Goal: Task Accomplishment & Management: Use online tool/utility

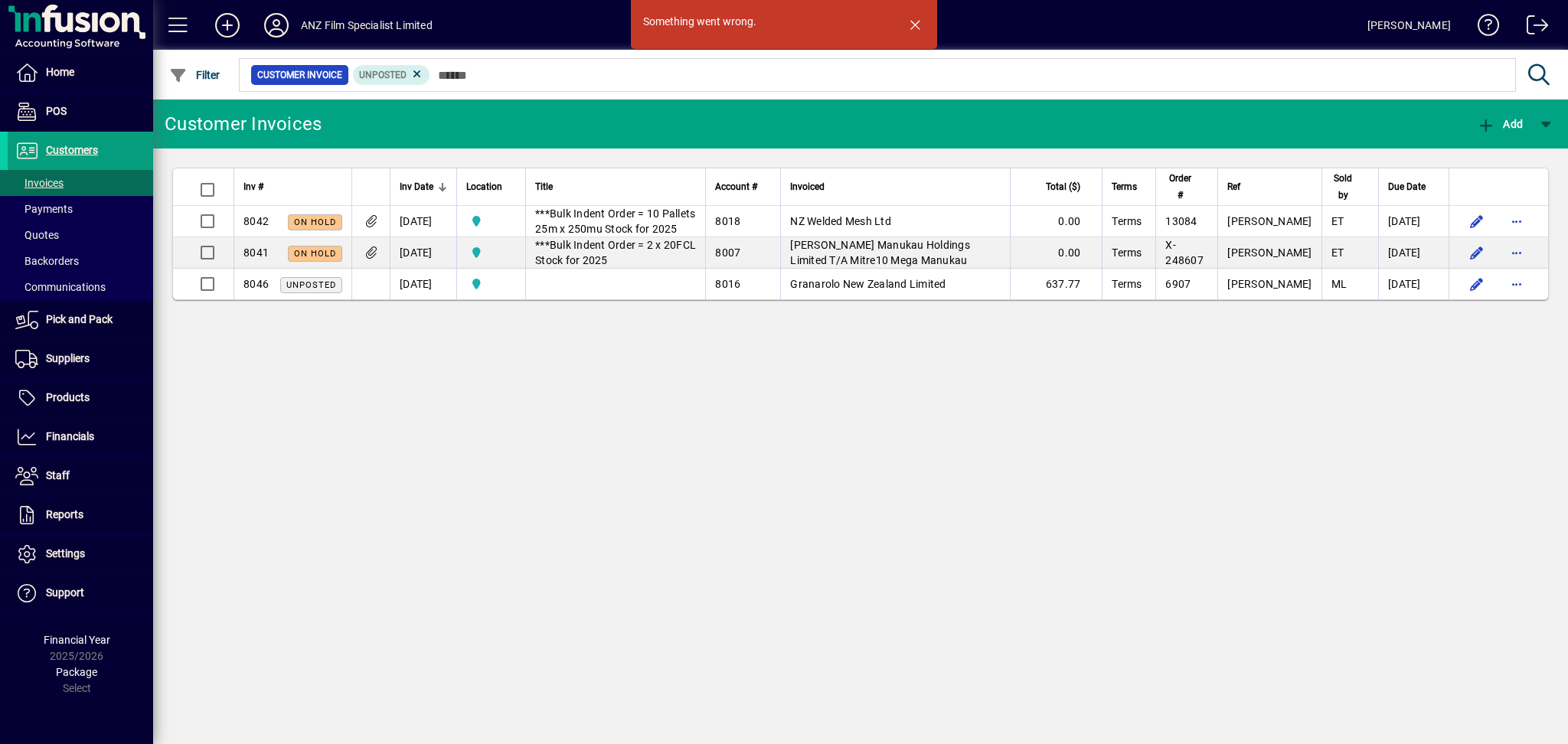
click at [276, 26] on icon at bounding box center [276, 26] width 30 height 25
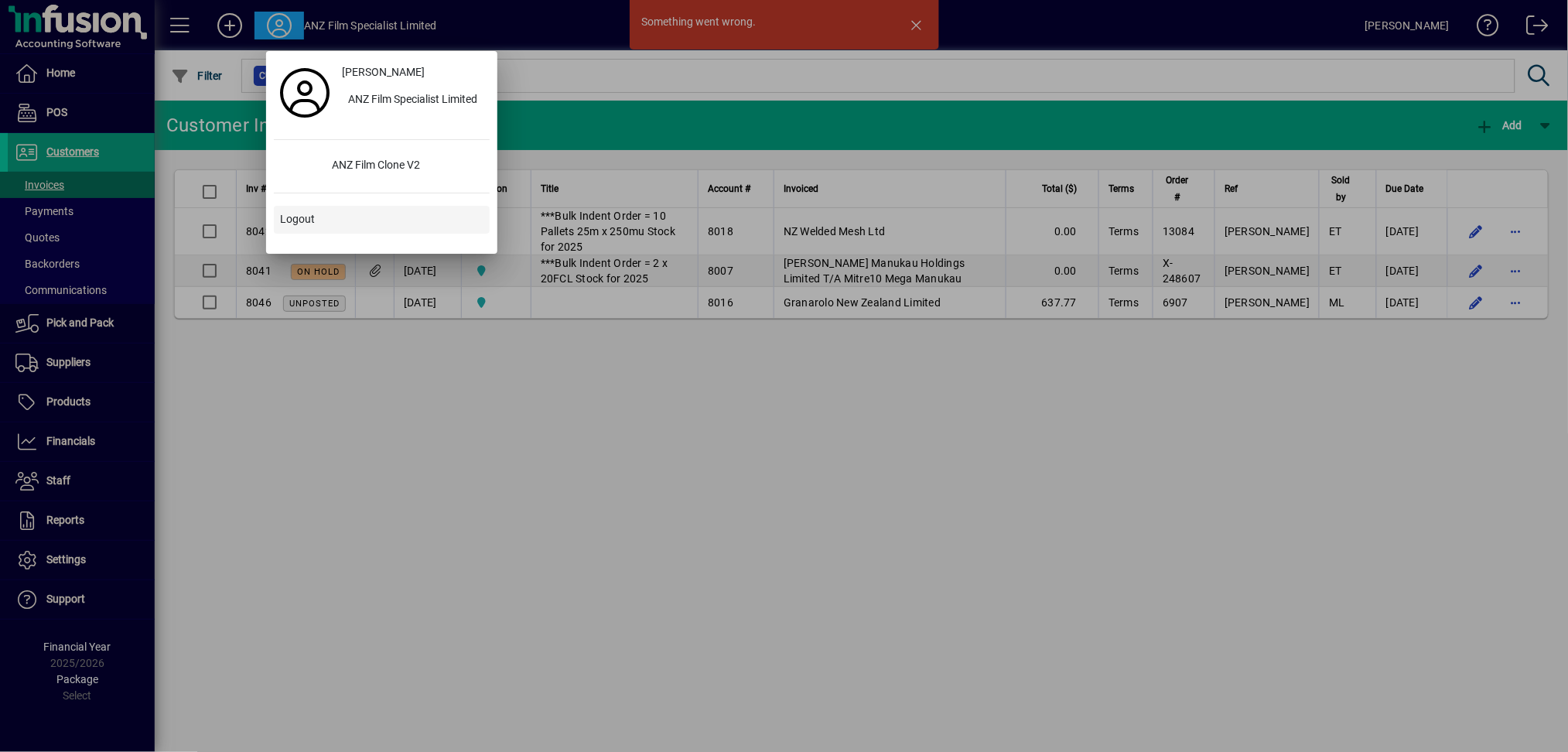
click at [295, 226] on span "Logout" at bounding box center [297, 219] width 35 height 16
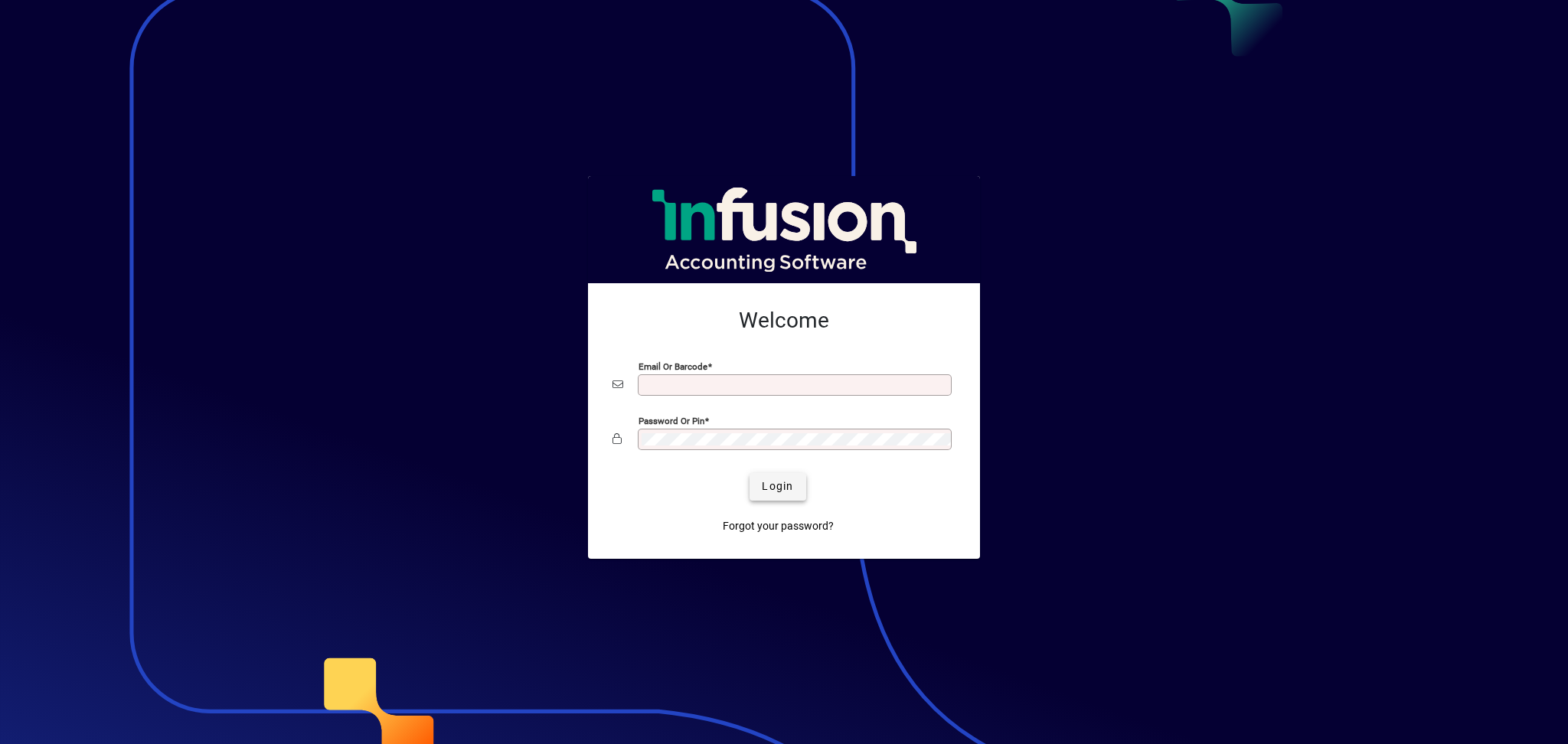
type input "**********"
click at [765, 490] on span "Login" at bounding box center [777, 486] width 31 height 16
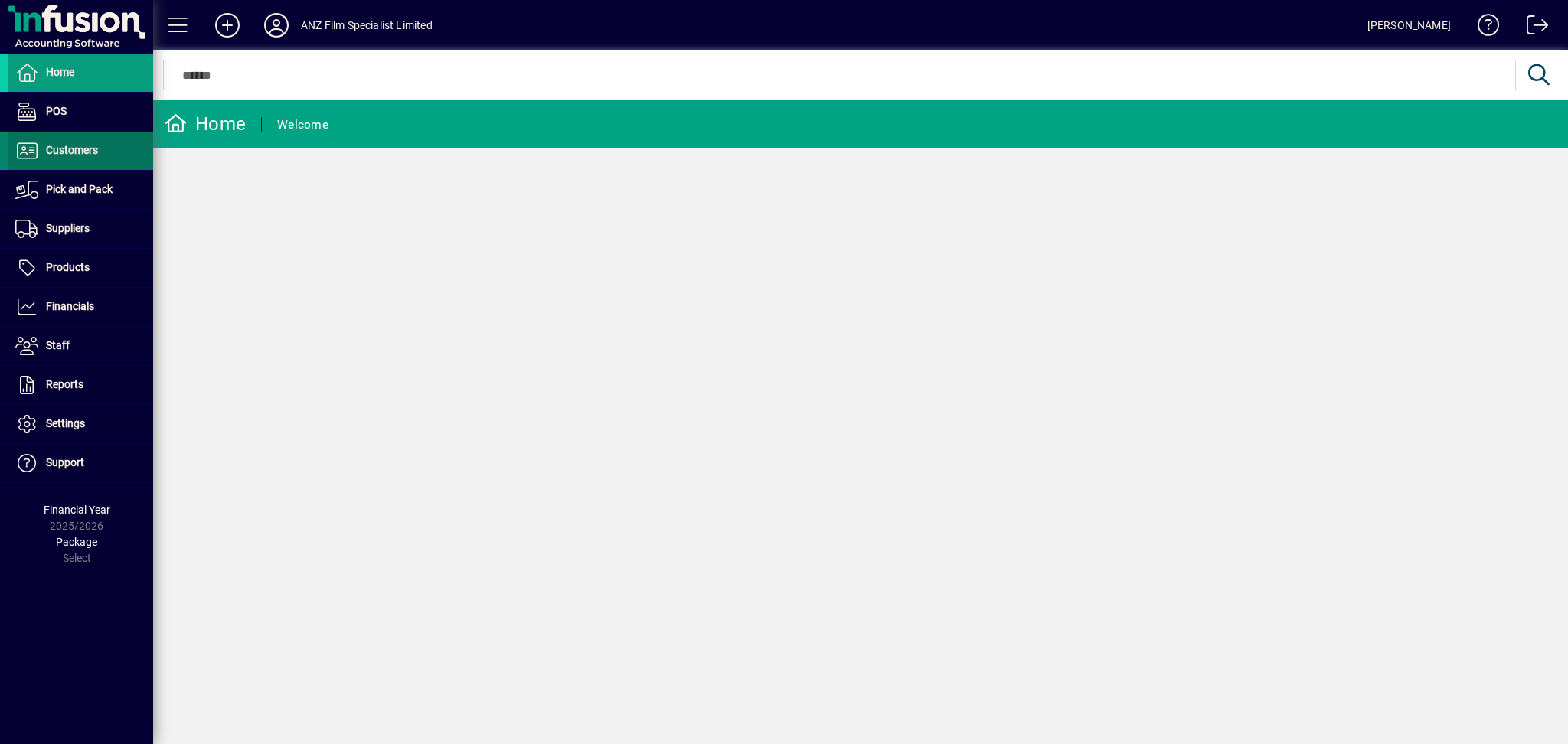
click at [84, 164] on span at bounding box center [80, 151] width 145 height 36
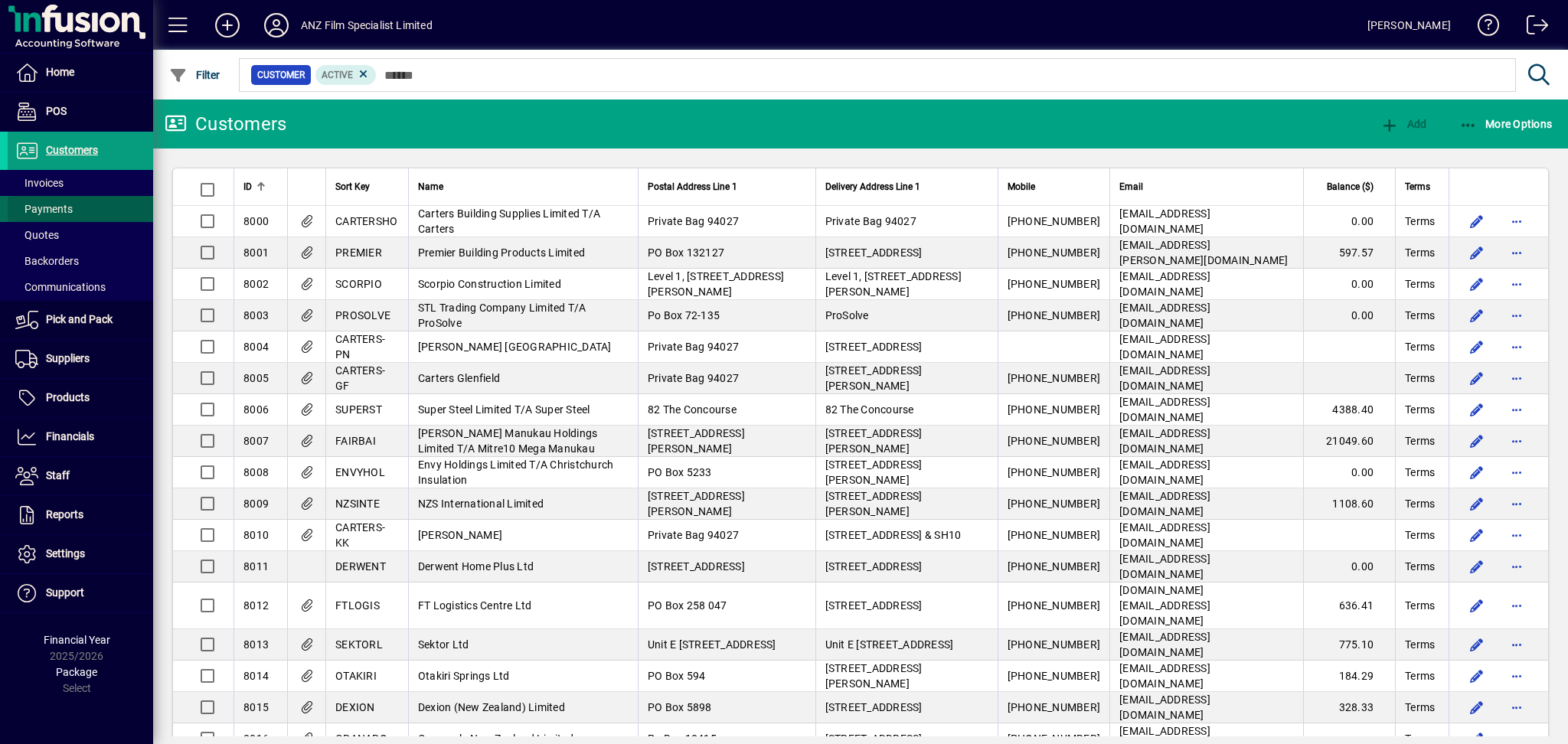
click at [63, 192] on span at bounding box center [80, 209] width 145 height 36
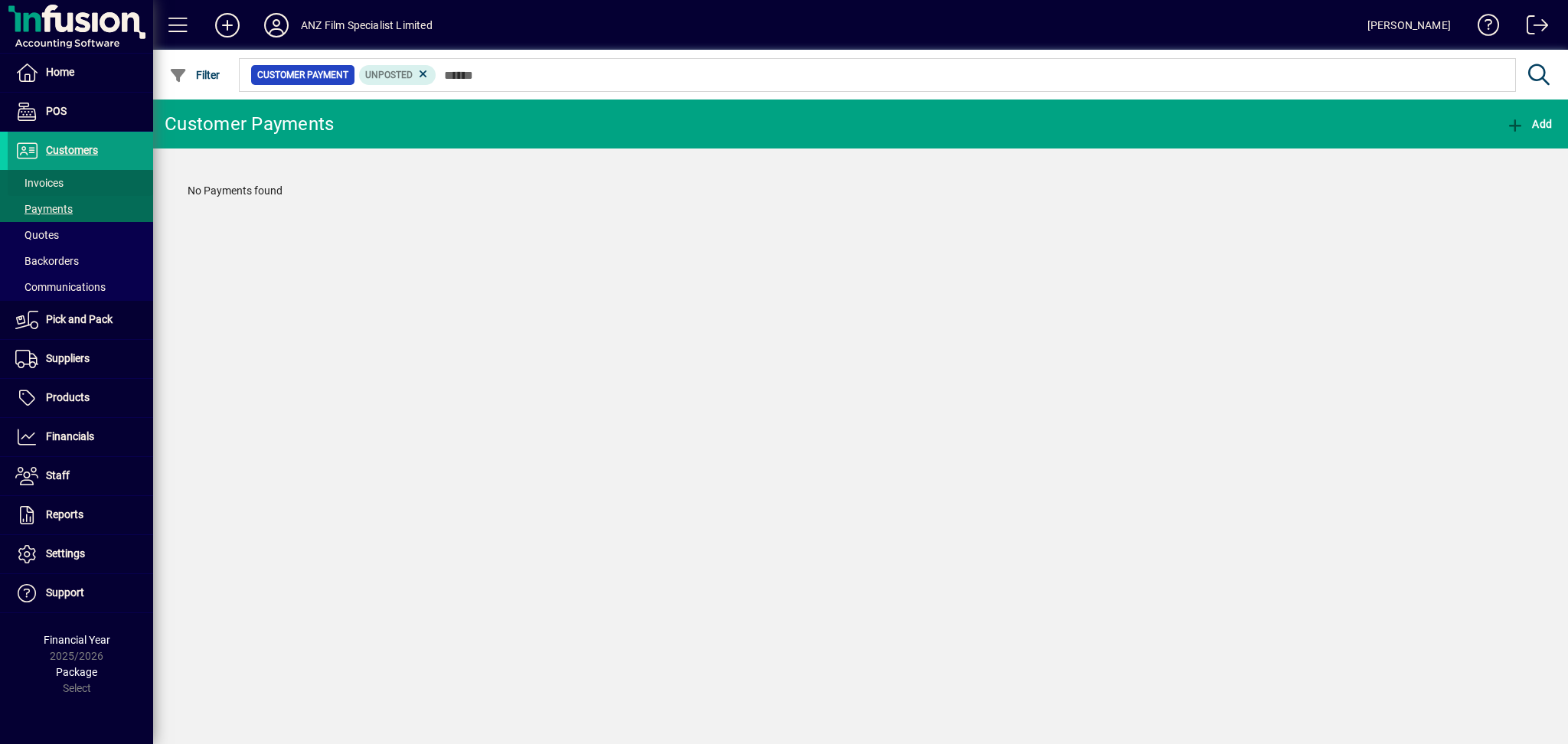
click at [58, 178] on span "Invoices" at bounding box center [40, 183] width 48 height 12
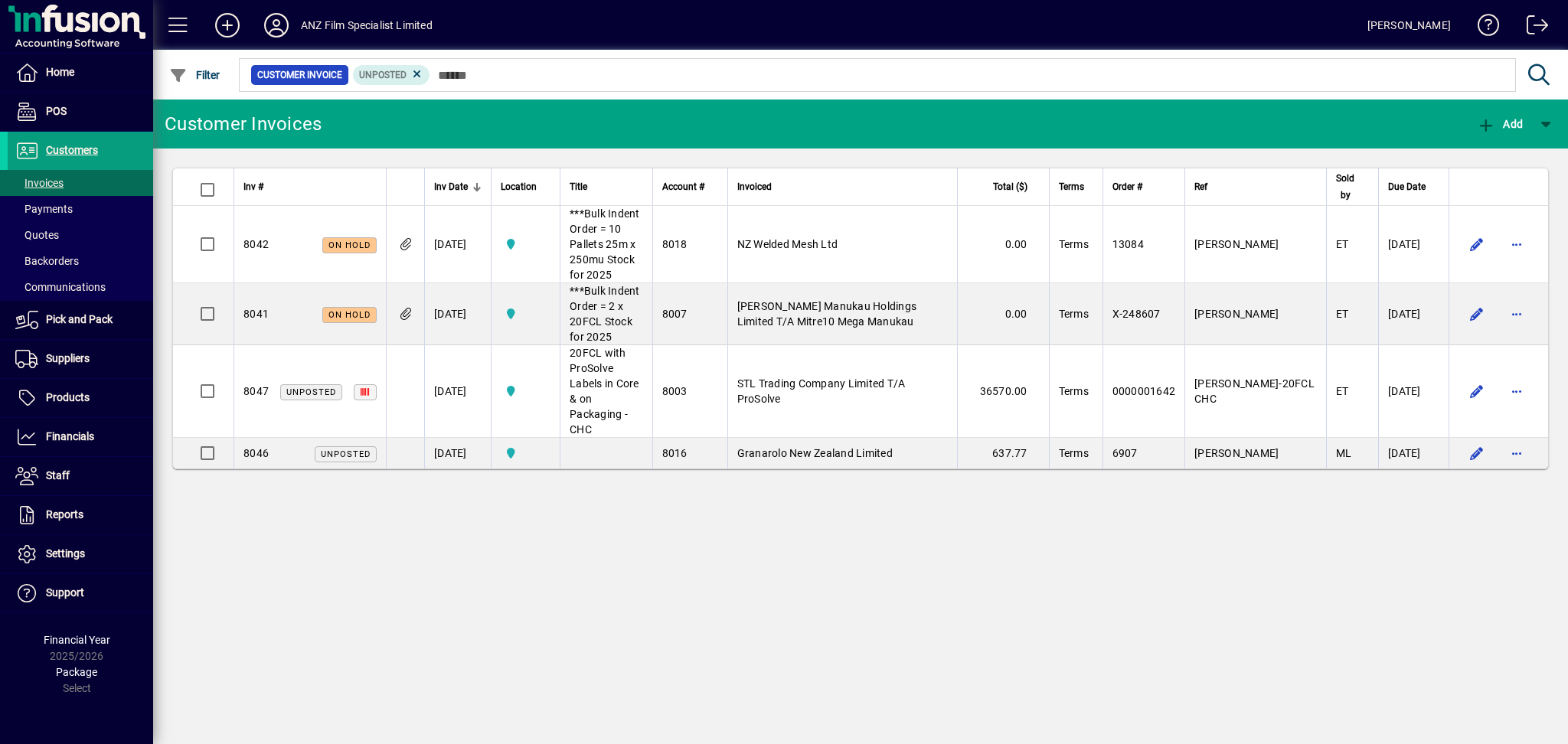
click at [853, 447] on span "Granarolo New Zealand Limited" at bounding box center [815, 453] width 155 height 12
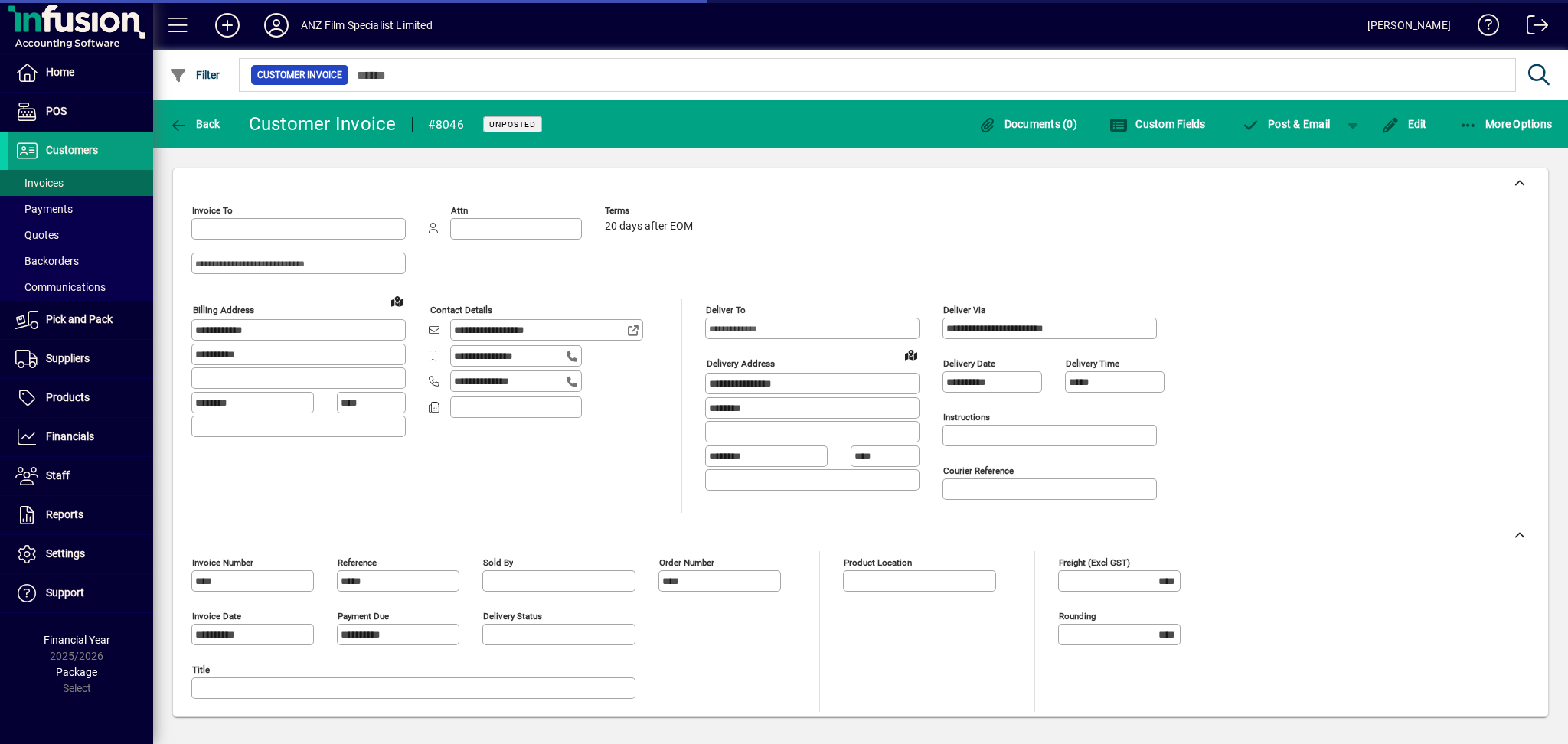
type input "**********"
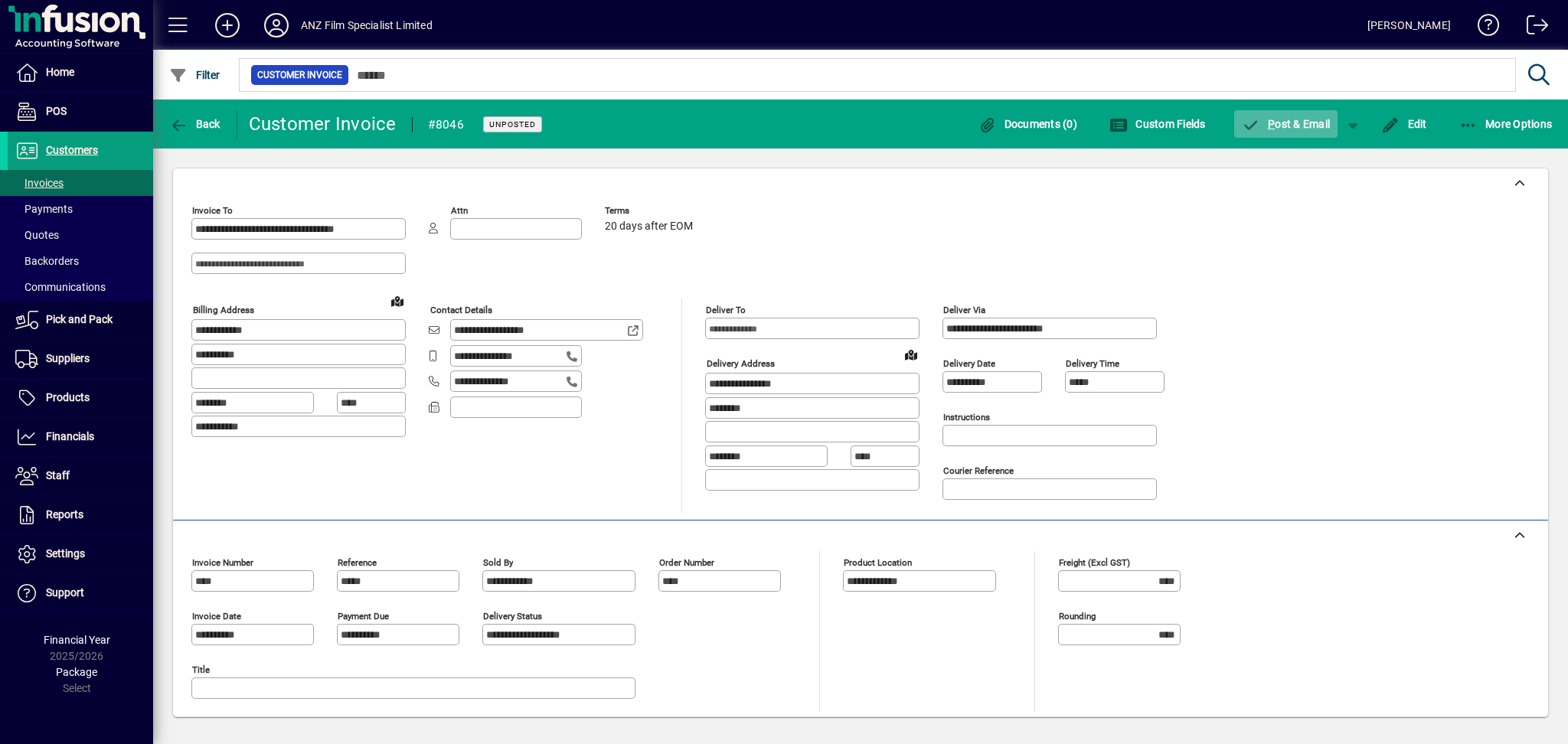
drag, startPoint x: 1416, startPoint y: 124, endPoint x: 1344, endPoint y: 138, distance: 73.3
click at [1415, 125] on span "Edit" at bounding box center [1403, 124] width 46 height 12
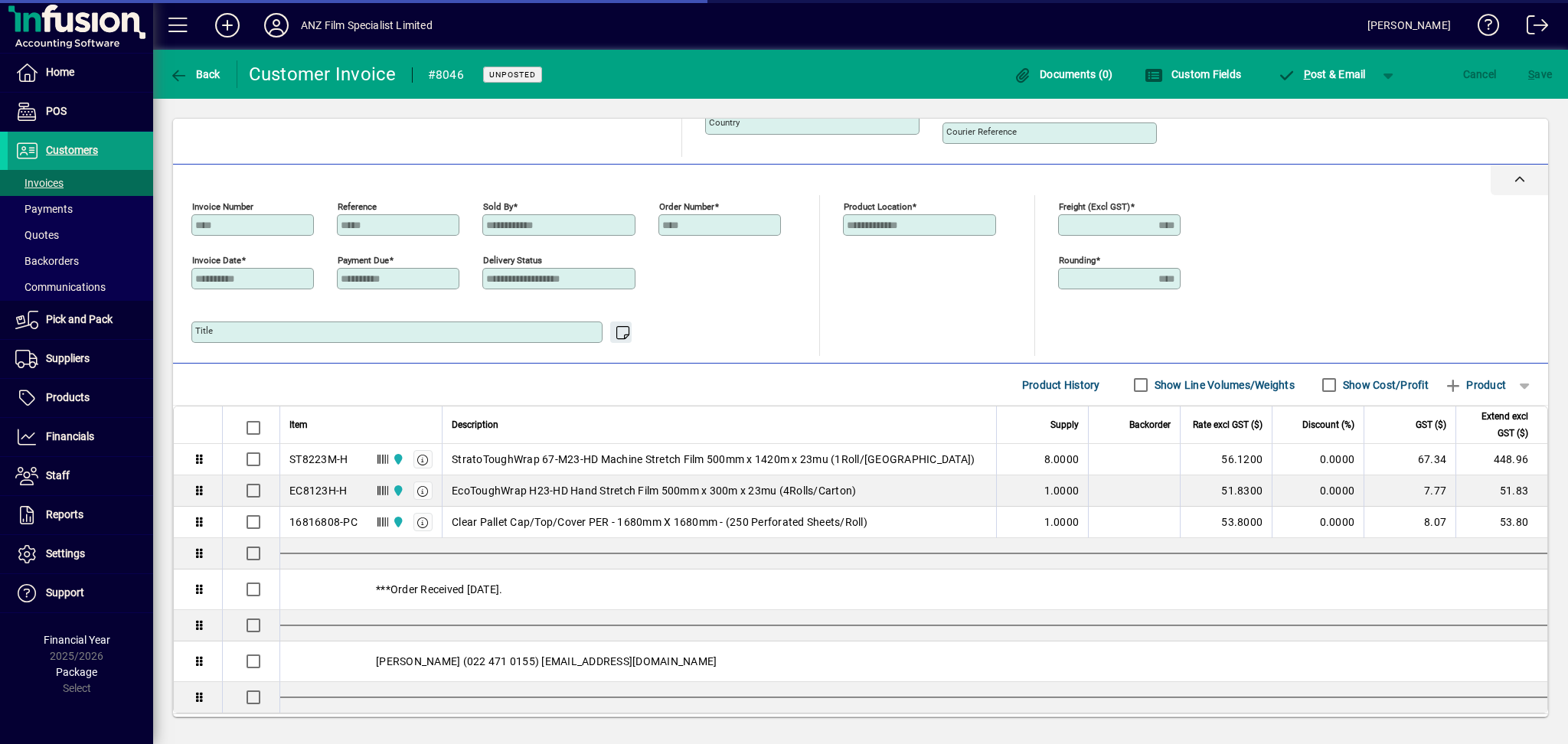
scroll to position [392, 0]
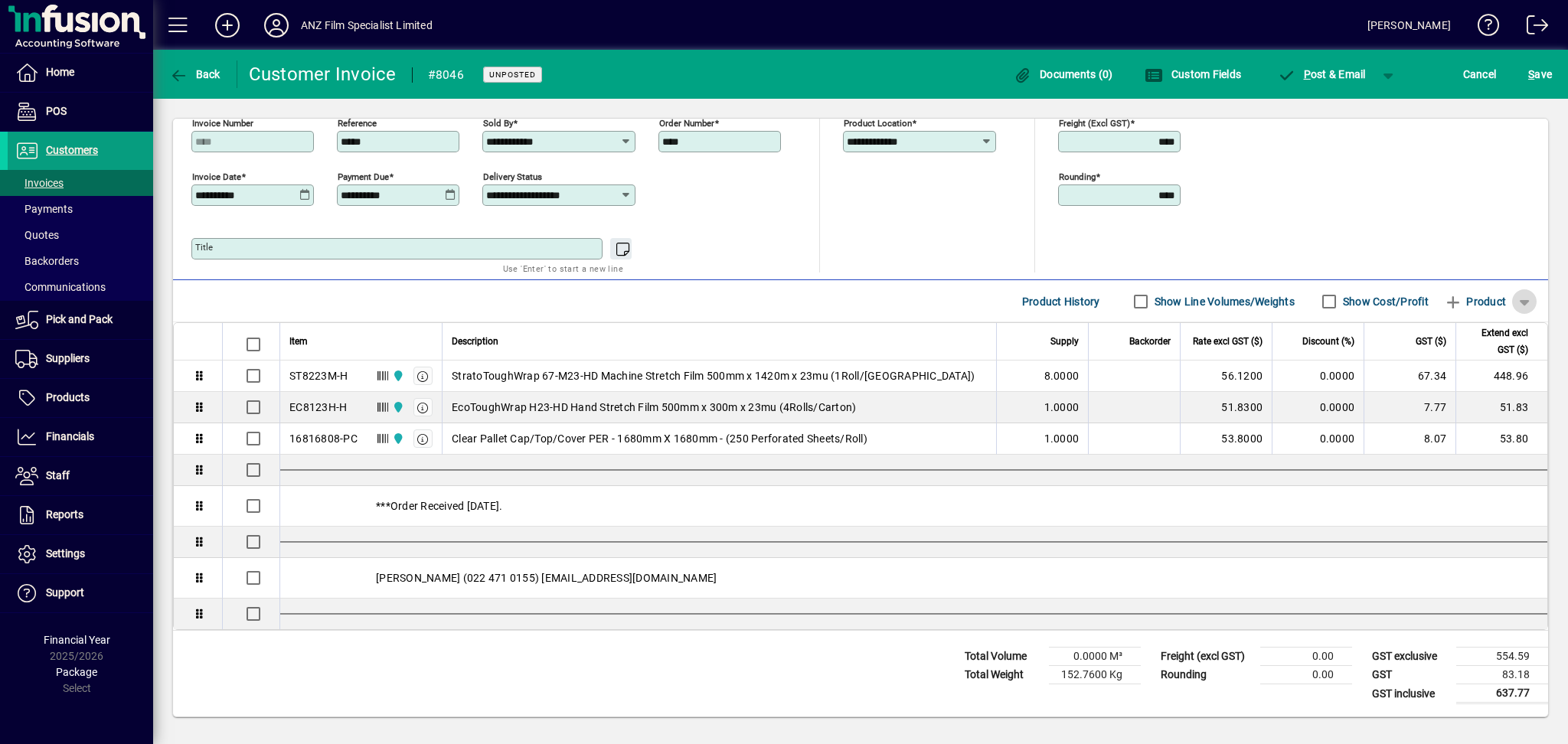
click at [1515, 302] on span "button" at bounding box center [1524, 301] width 36 height 36
click at [1440, 386] on span "Note" at bounding box center [1442, 388] width 38 height 19
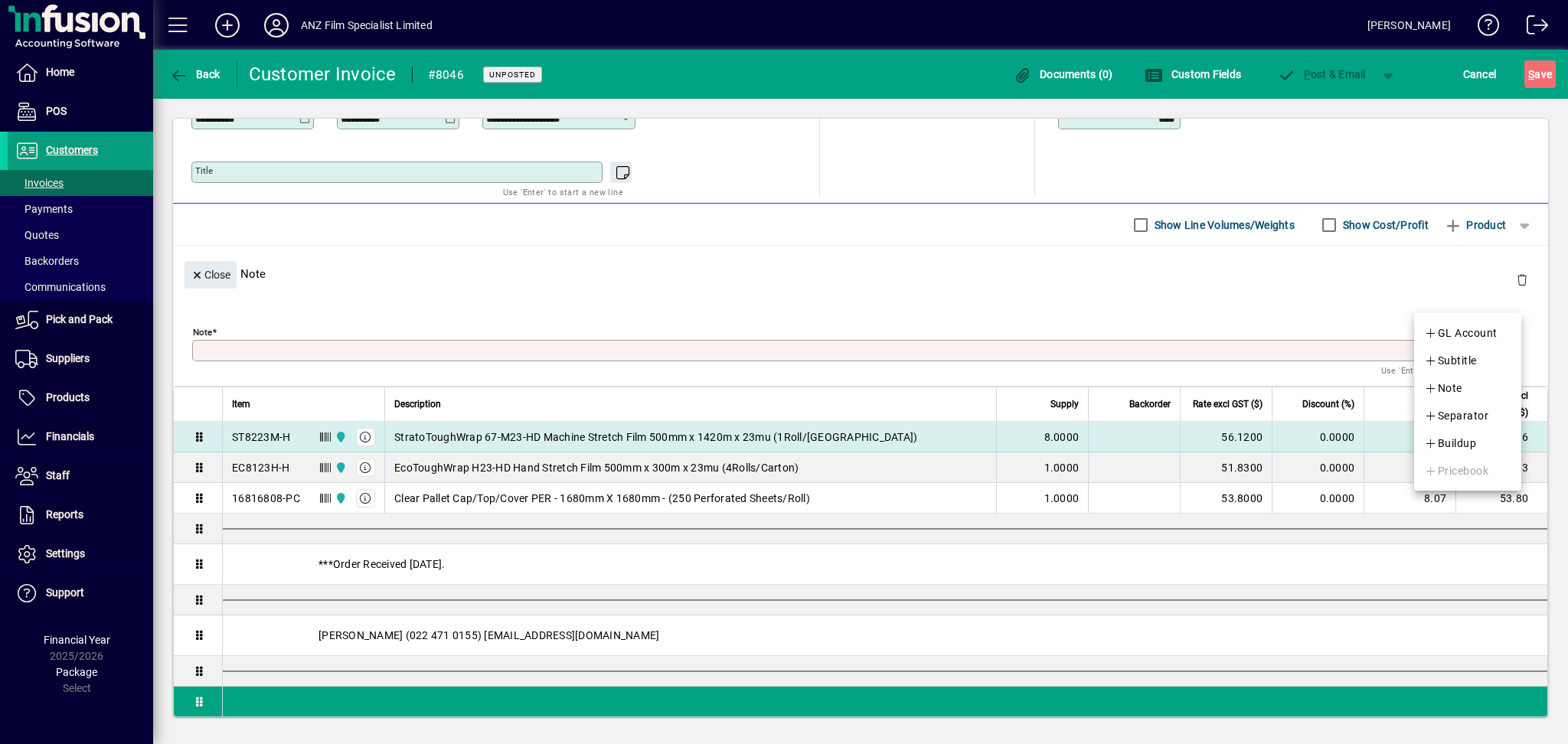
scroll to position [137, 0]
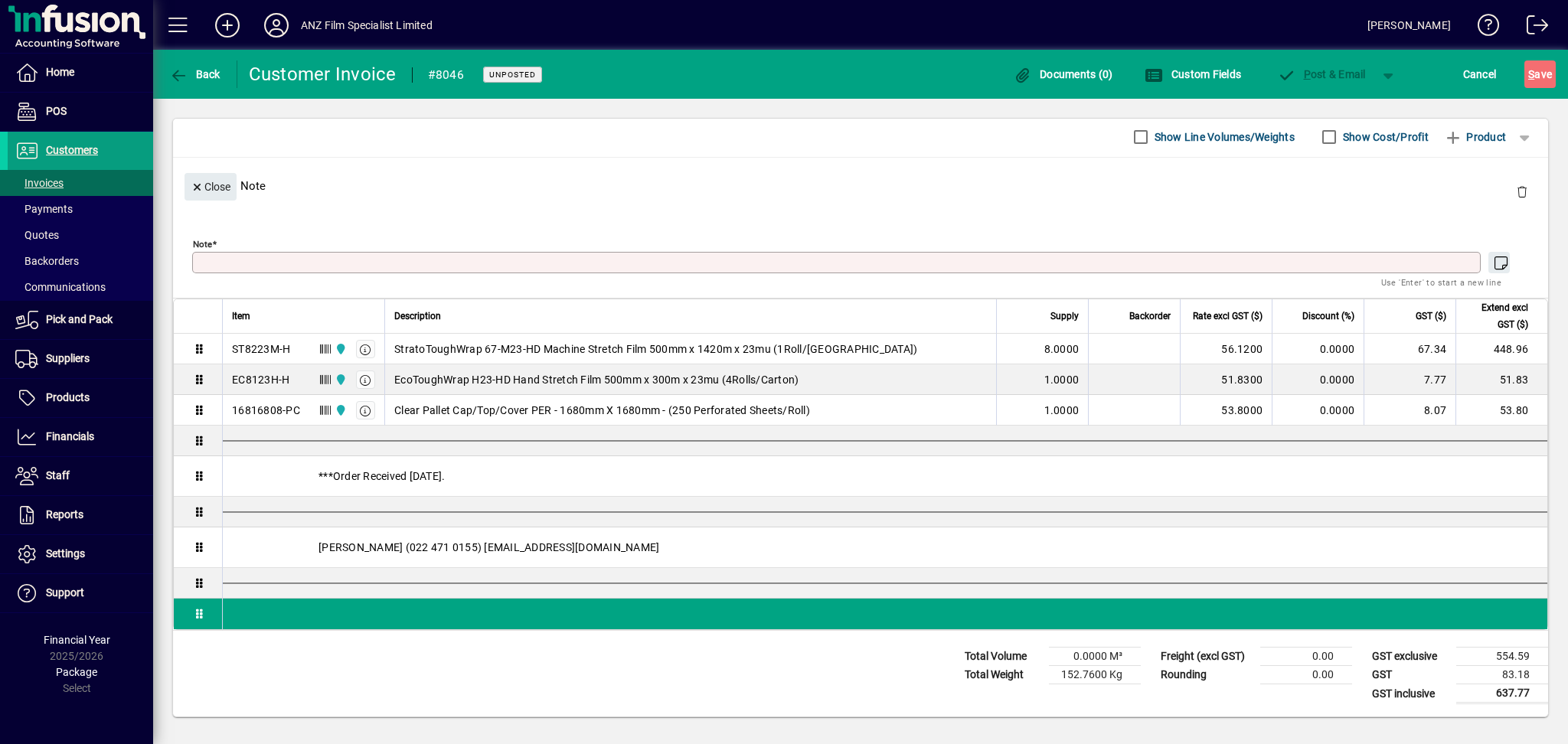
click at [321, 261] on textarea "Note" at bounding box center [838, 262] width 1284 height 12
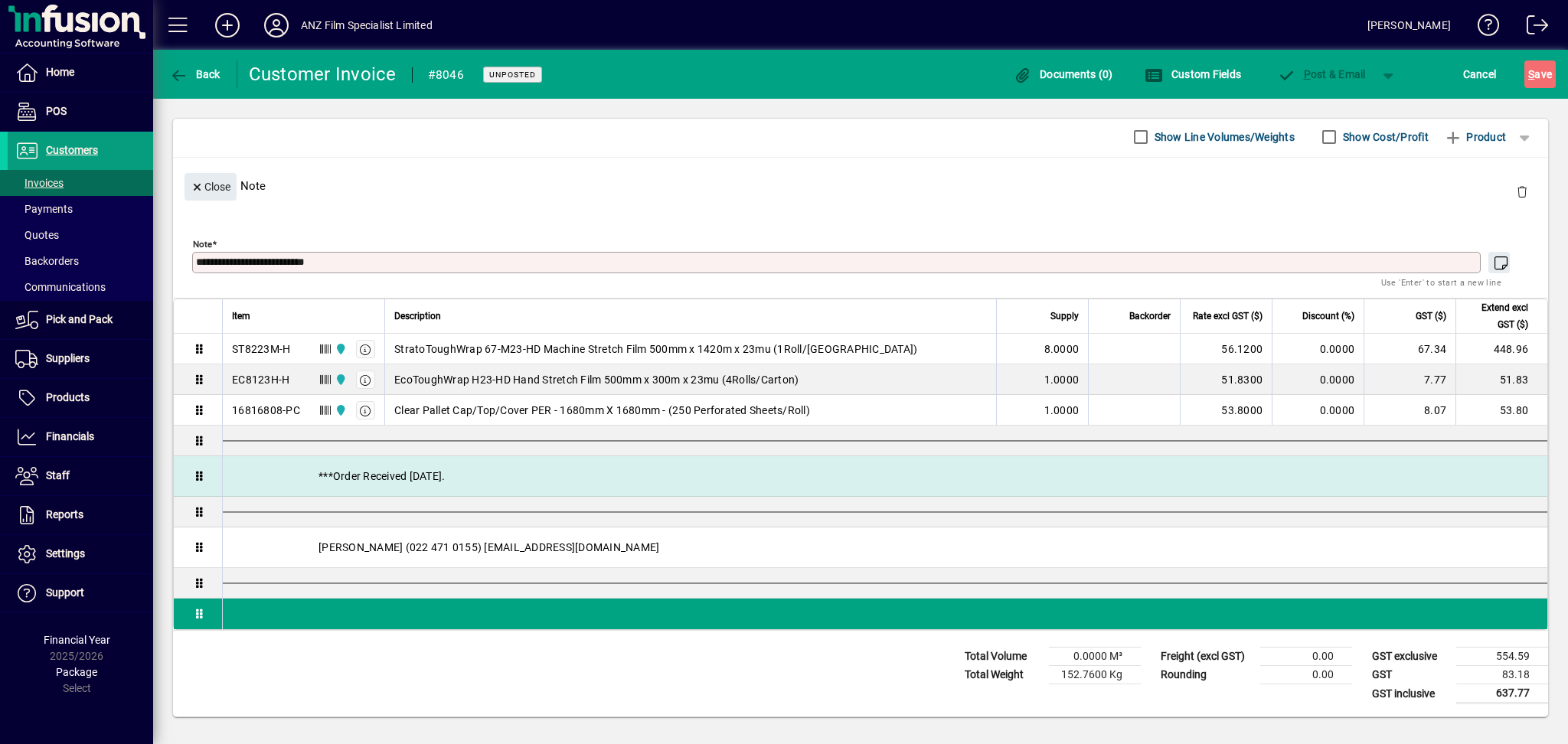
scroll to position [137, 0]
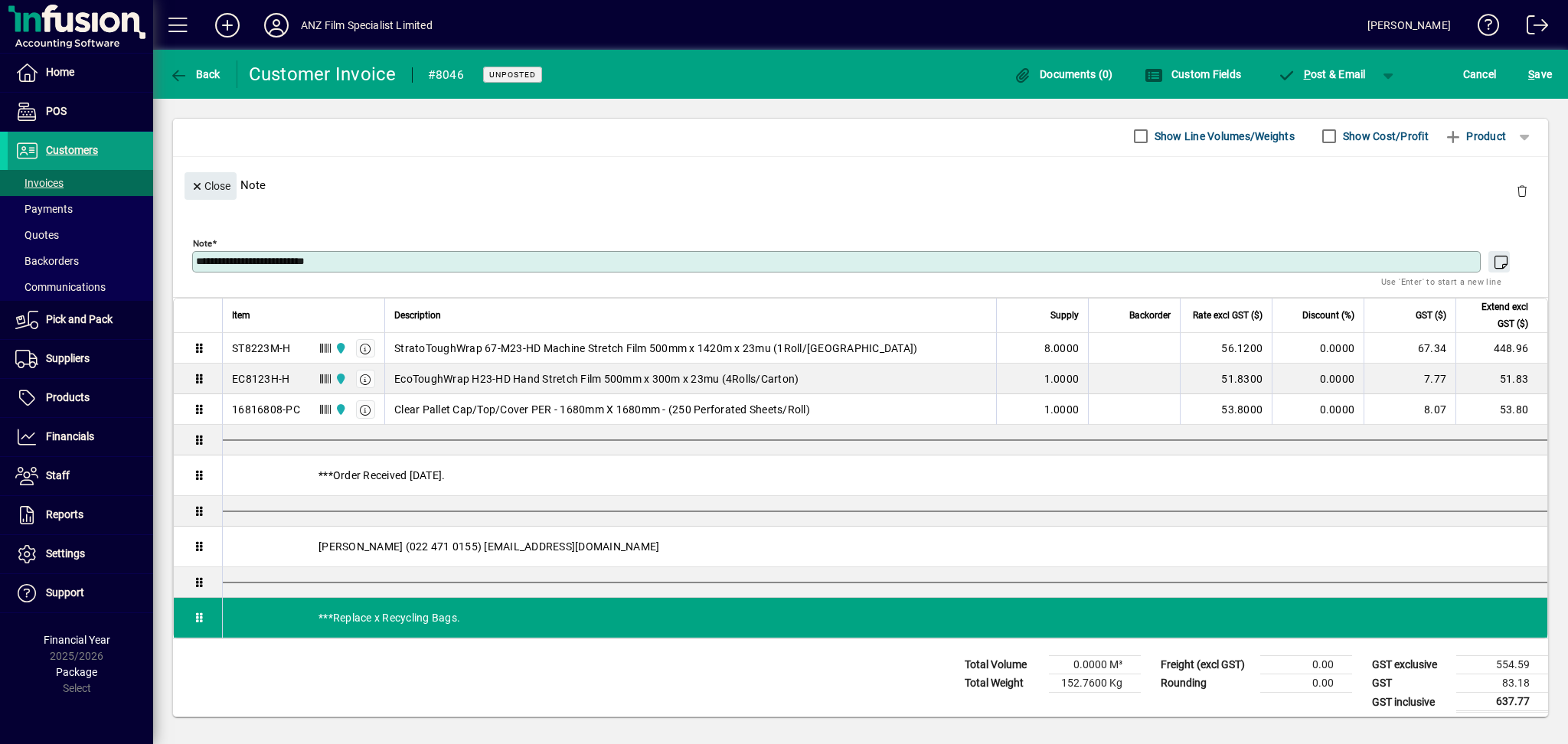
click at [252, 264] on textarea "**********" at bounding box center [838, 261] width 1284 height 12
click at [258, 262] on textarea "**********" at bounding box center [838, 261] width 1284 height 12
type textarea "**********"
click at [1507, 139] on span "button" at bounding box center [1524, 136] width 36 height 36
click at [1441, 251] on span "Separator" at bounding box center [1455, 251] width 64 height 19
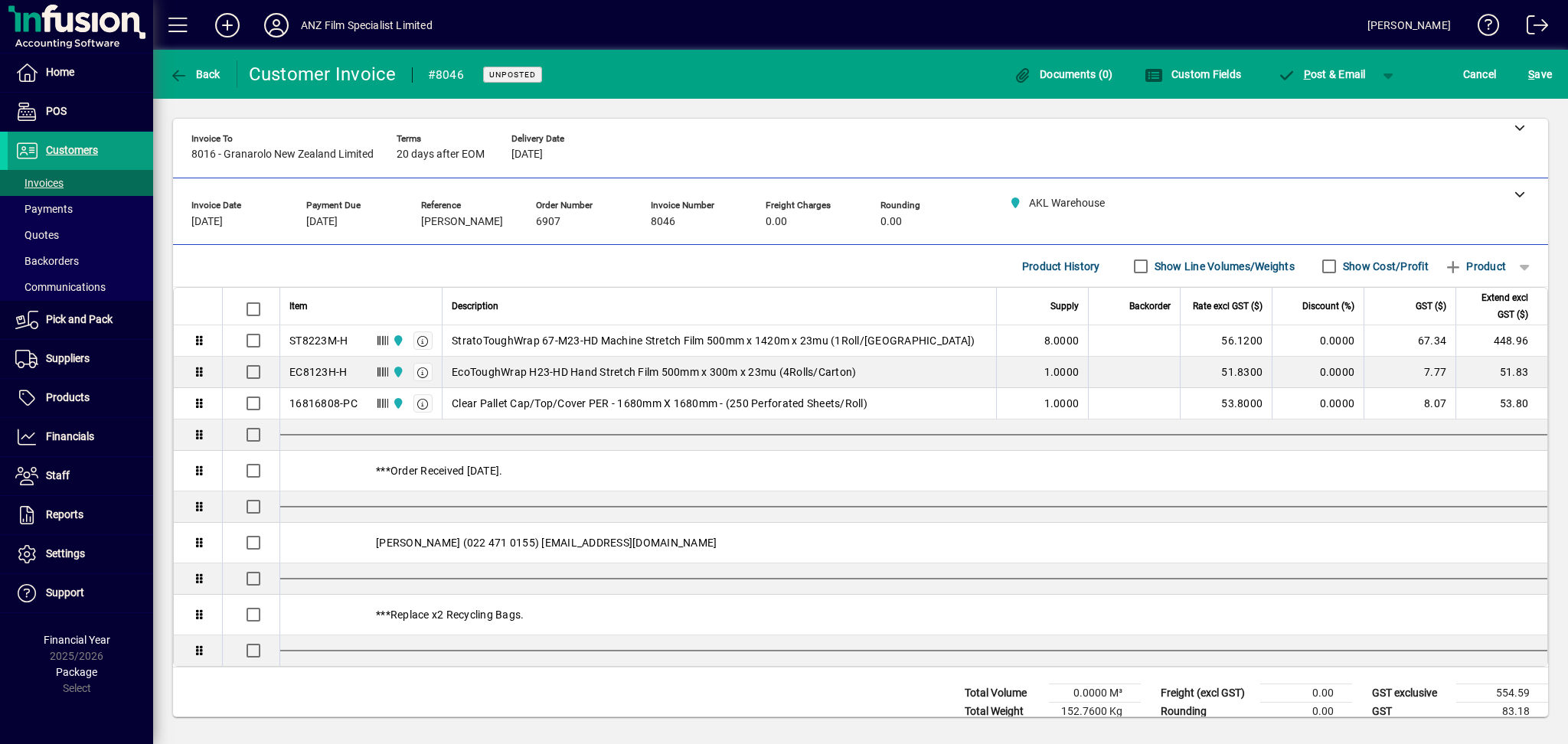
scroll to position [0, 0]
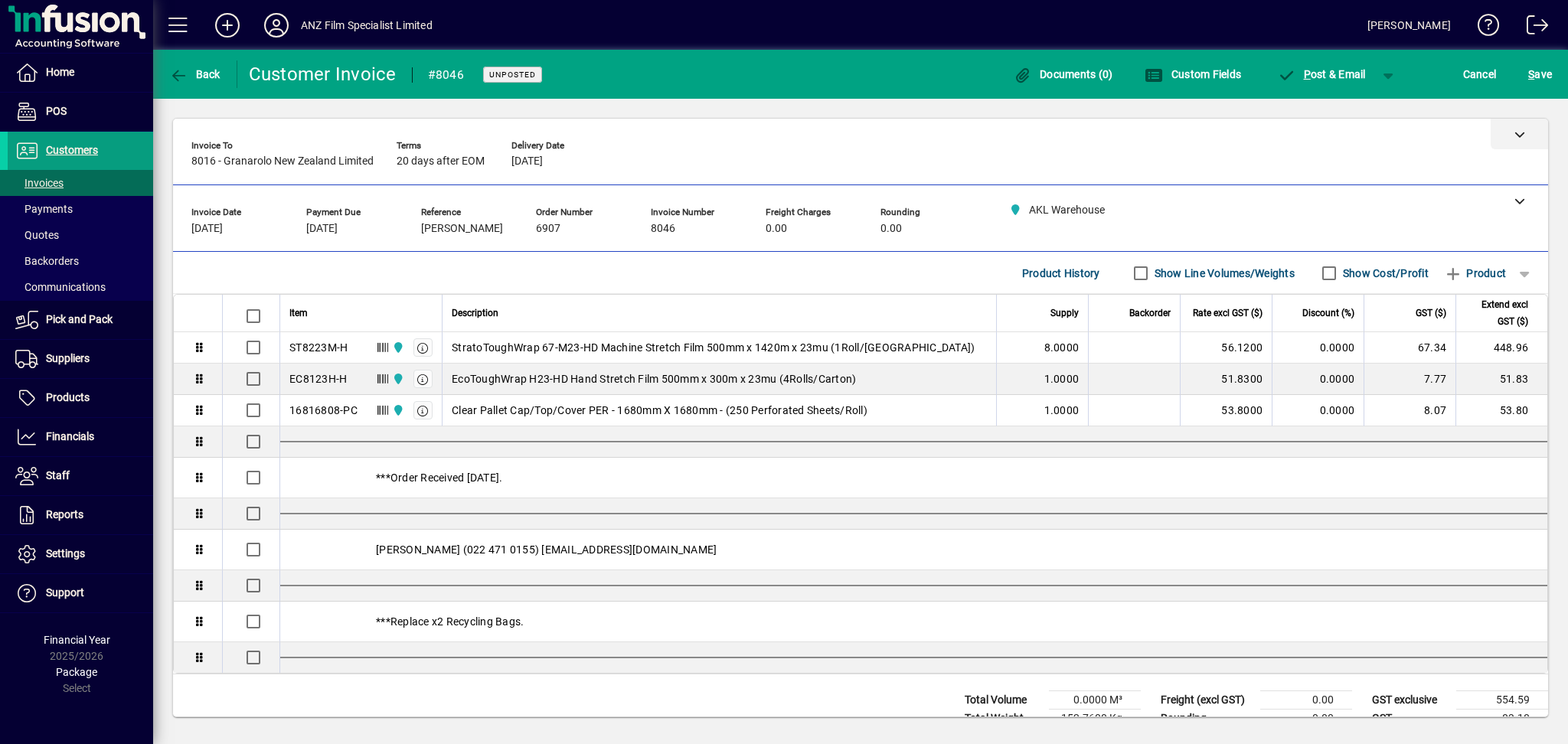
click at [1514, 139] on icon at bounding box center [1520, 134] width 11 height 11
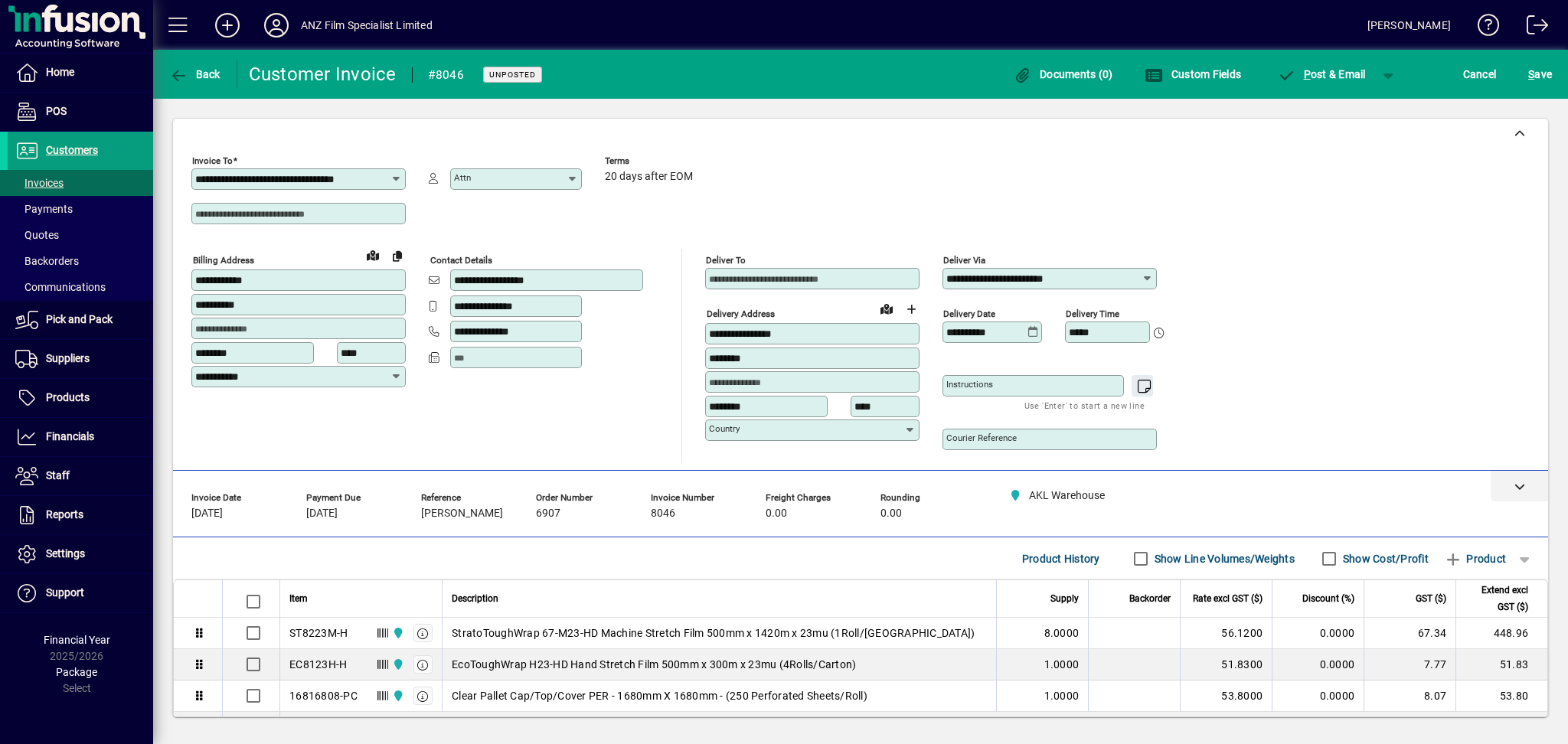
click at [1514, 491] on icon at bounding box center [1520, 486] width 11 height 11
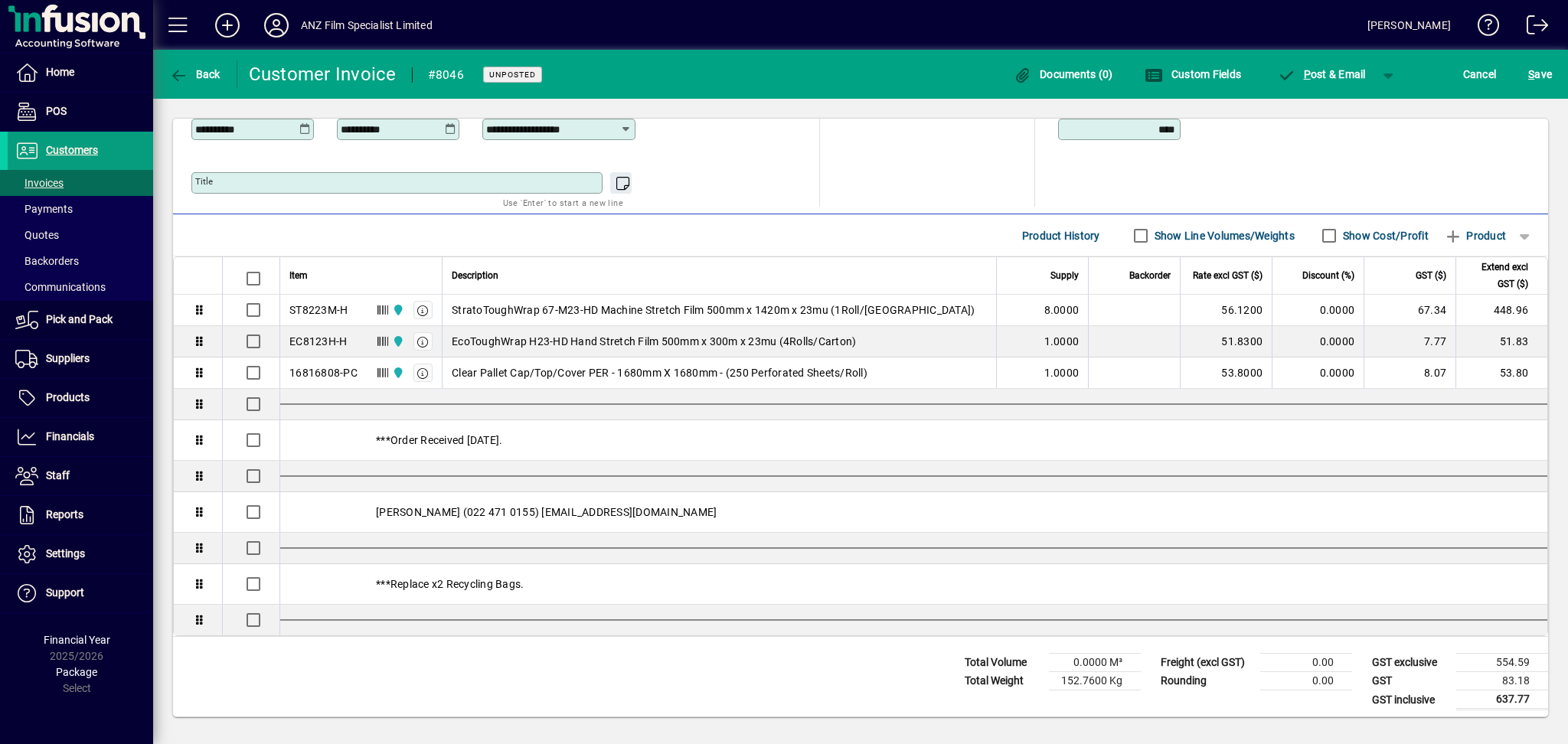
scroll to position [463, 0]
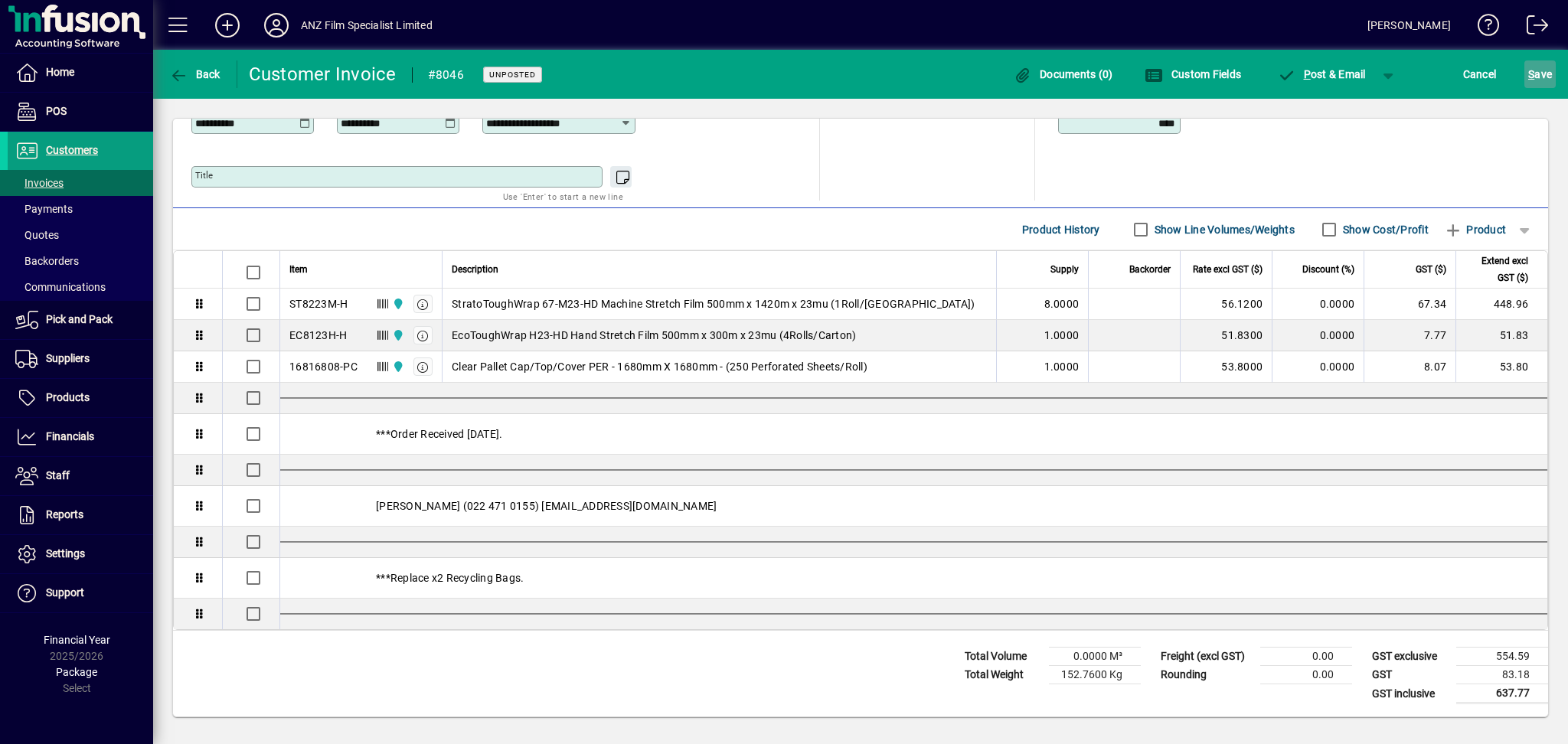
click at [1537, 85] on span "S ave" at bounding box center [1540, 74] width 24 height 25
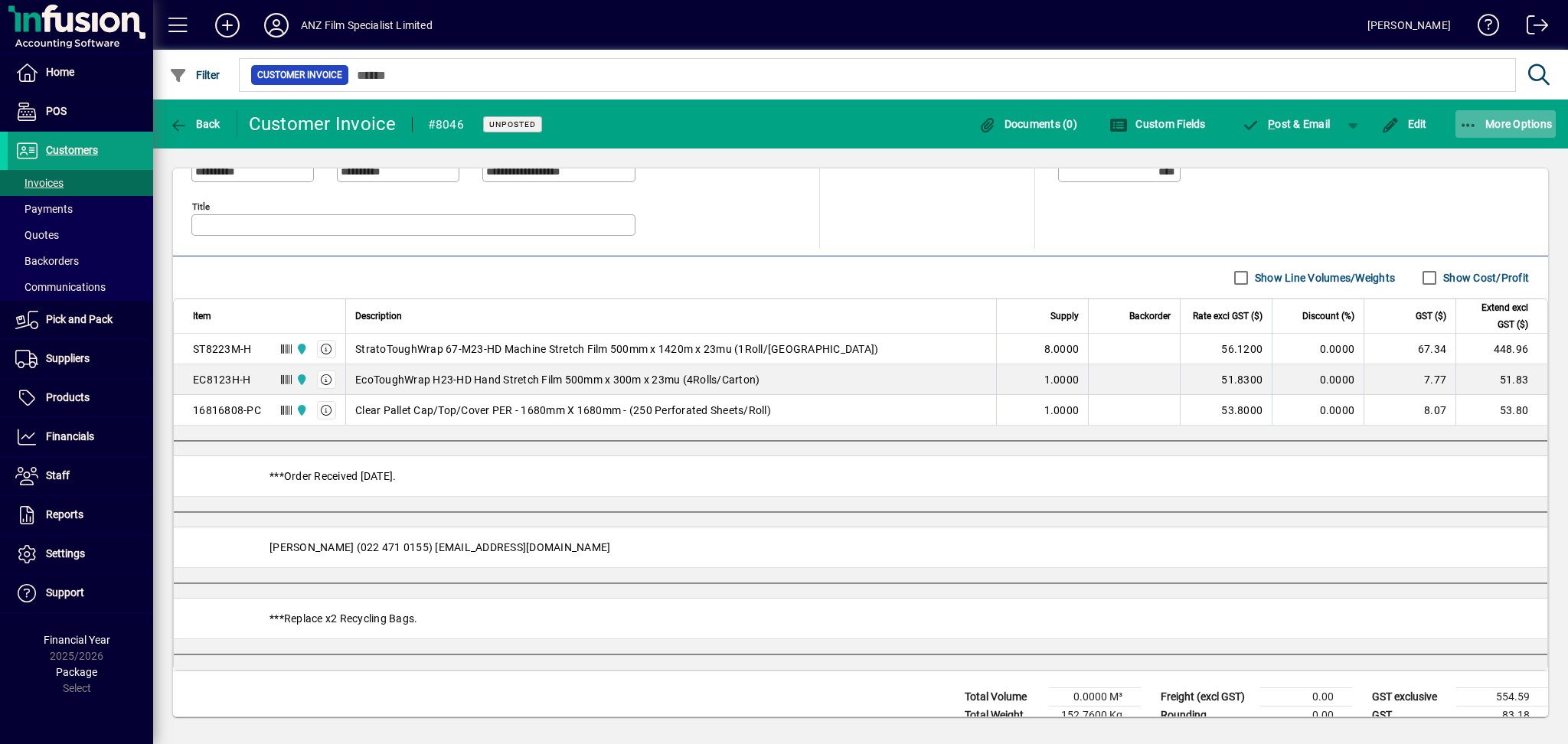
click at [1465, 133] on span "button" at bounding box center [1506, 123] width 101 height 36
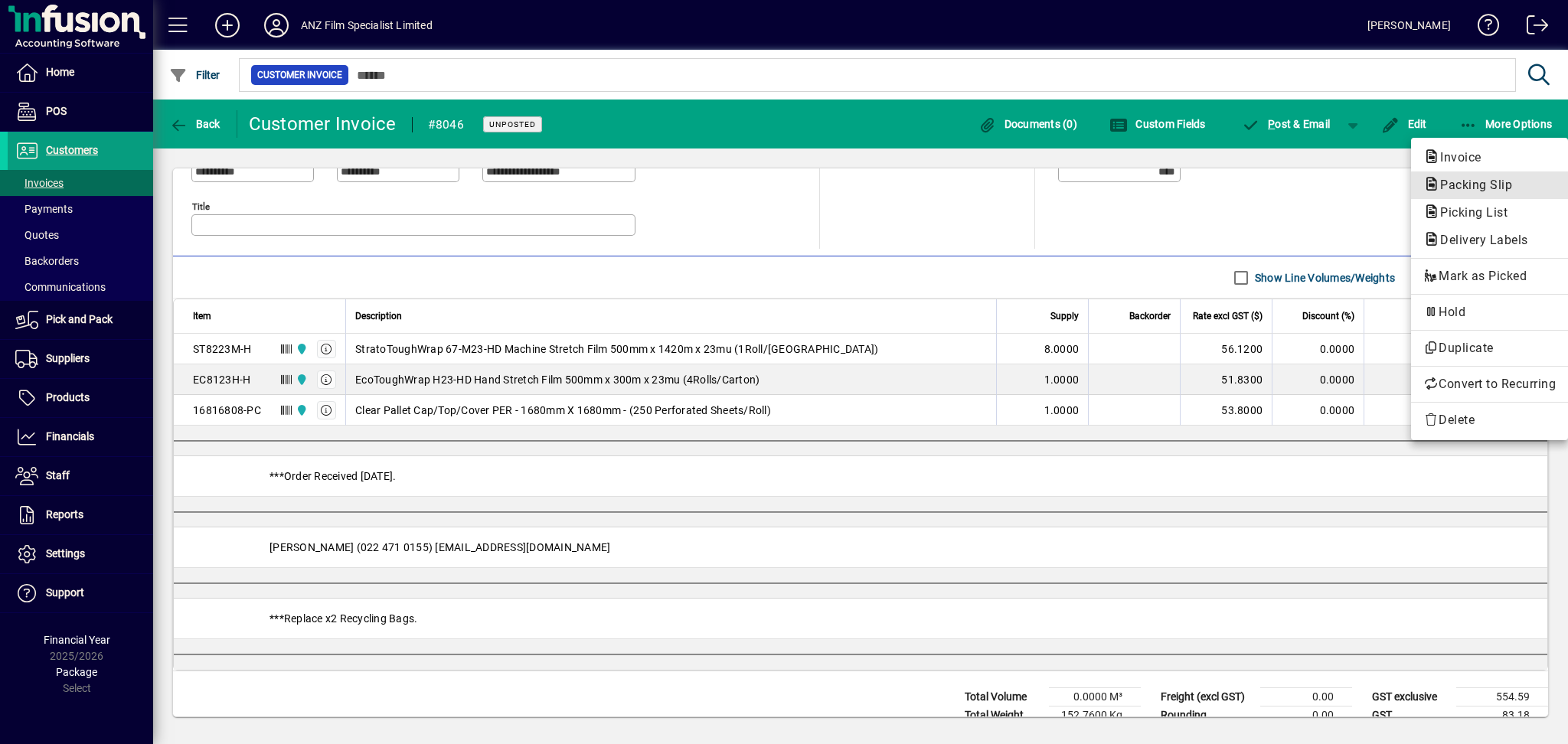
click at [1463, 194] on span "Packing Slip" at bounding box center [1489, 185] width 133 height 19
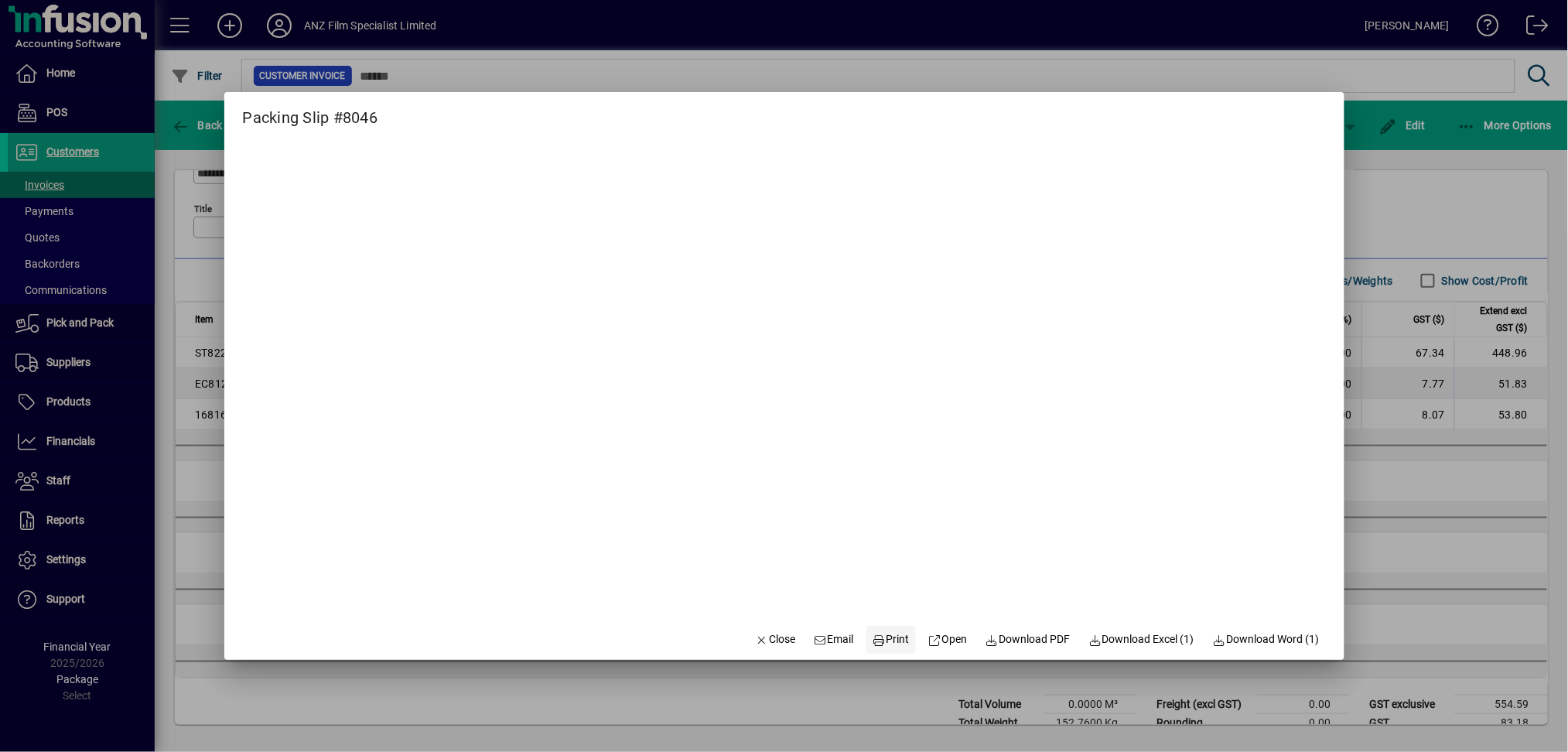
click at [886, 651] on span at bounding box center [891, 639] width 49 height 37
click at [756, 639] on icon "button" at bounding box center [763, 641] width 14 height 11
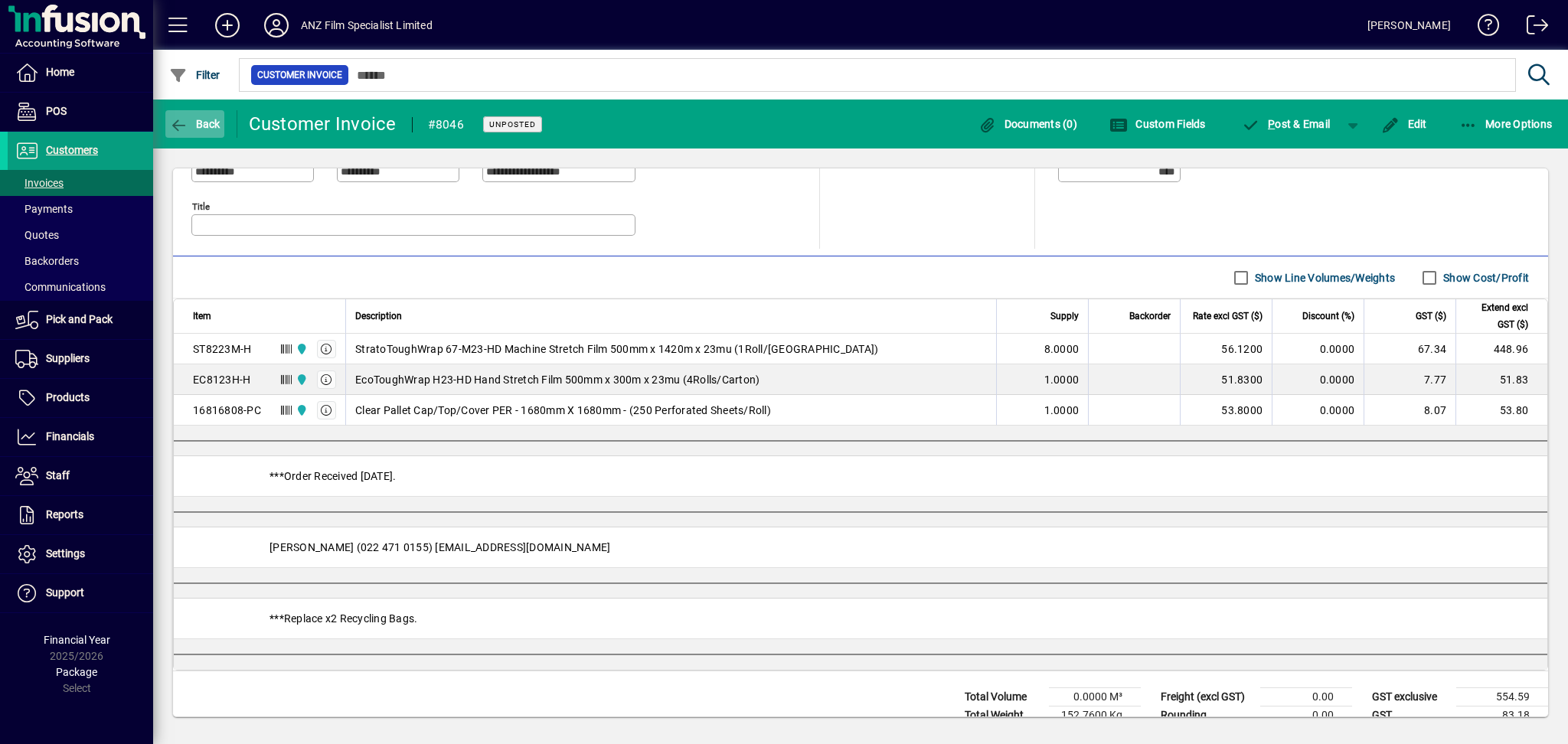
click at [192, 126] on span "Back" at bounding box center [195, 124] width 51 height 12
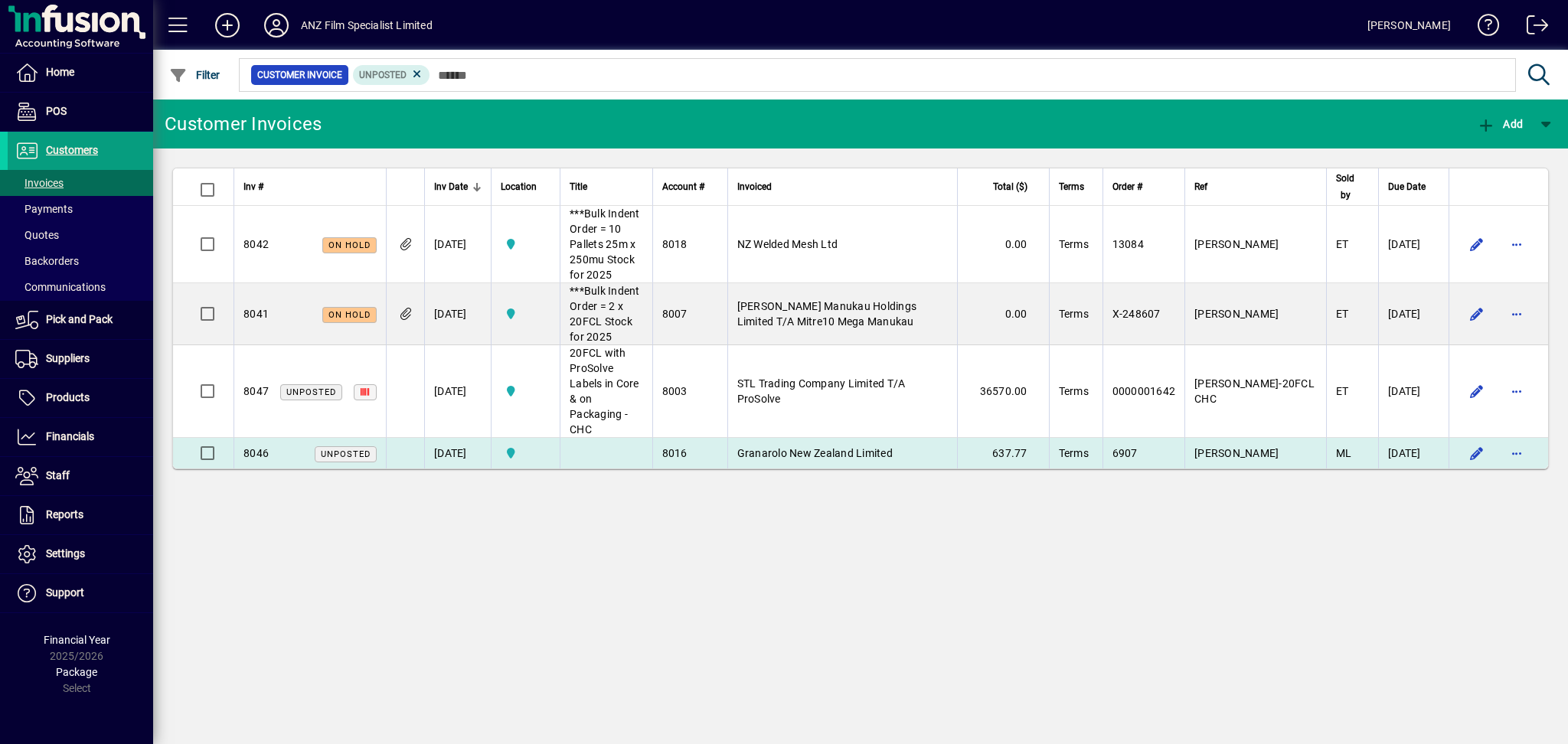
click at [872, 447] on span "Granarolo New Zealand Limited" at bounding box center [815, 453] width 155 height 12
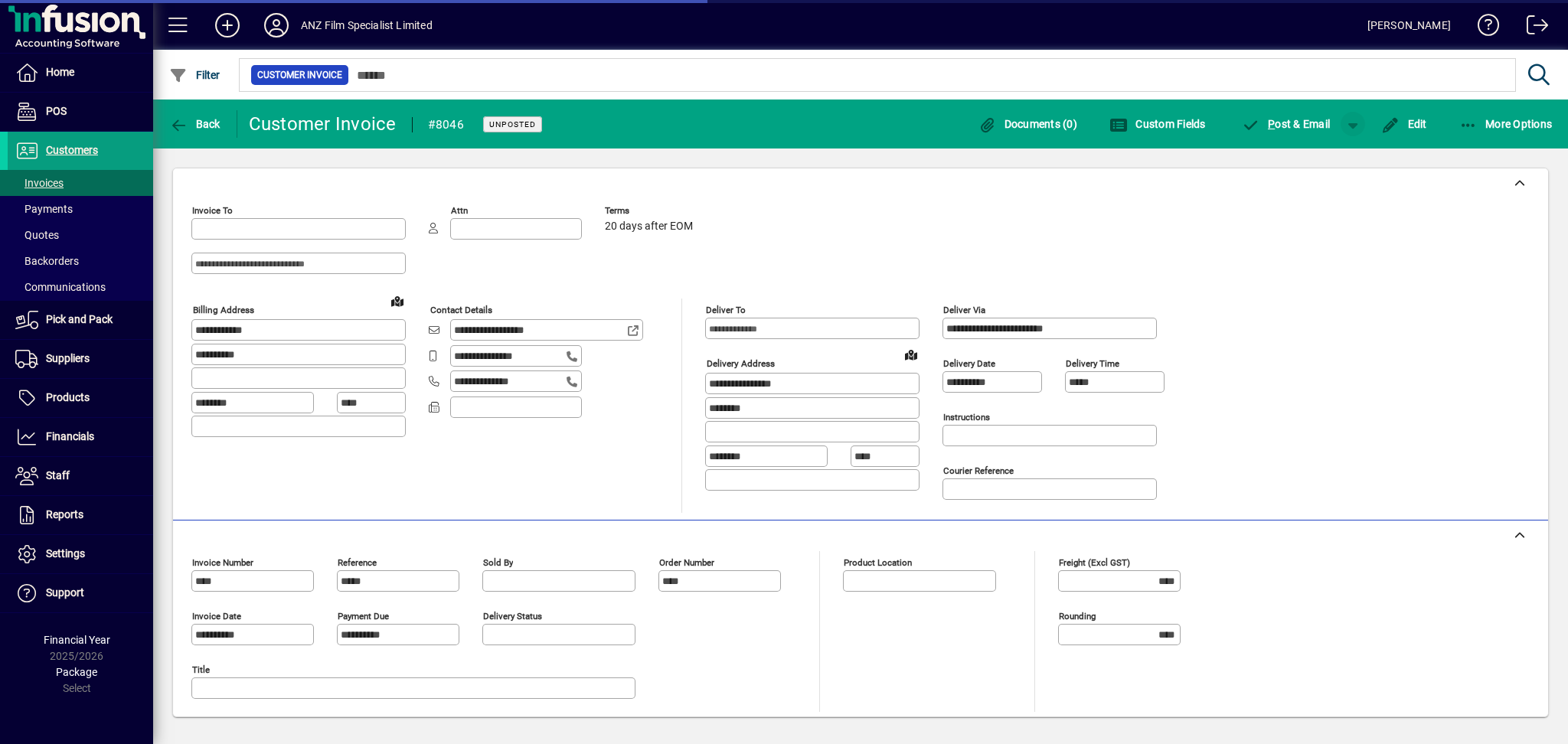
type input "**********"
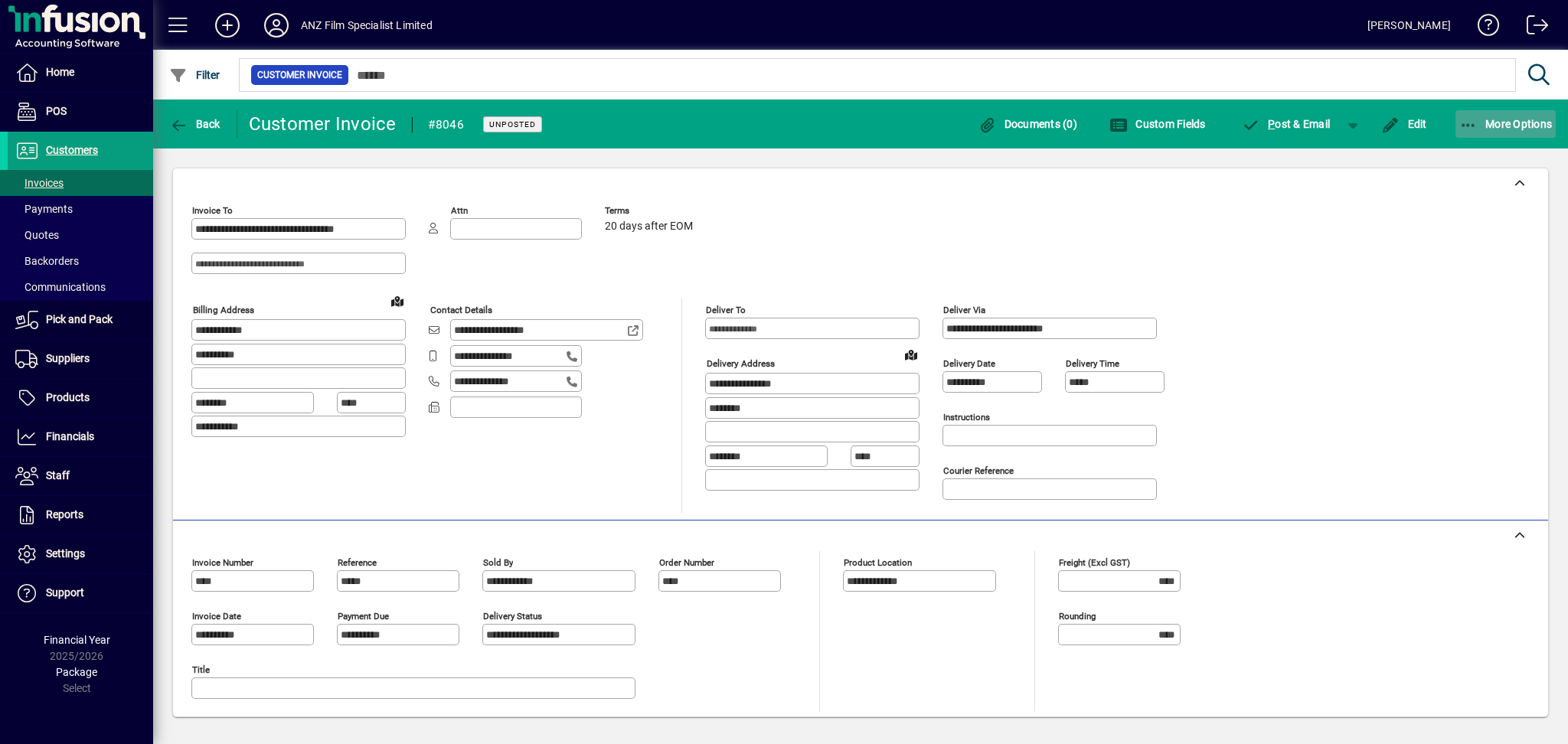
click at [1472, 118] on icon "button" at bounding box center [1469, 126] width 19 height 16
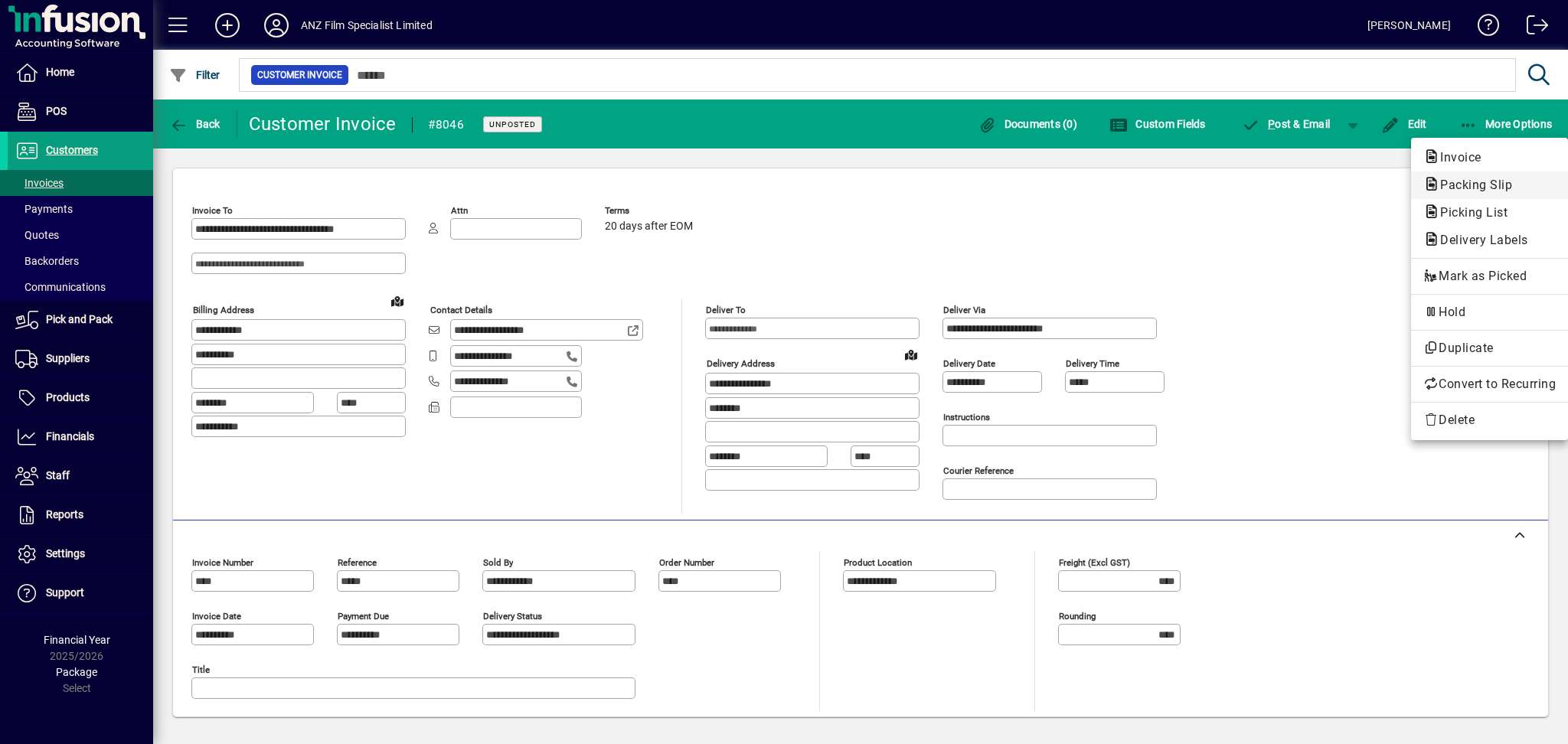
click at [1466, 183] on span "Packing Slip" at bounding box center [1471, 185] width 96 height 15
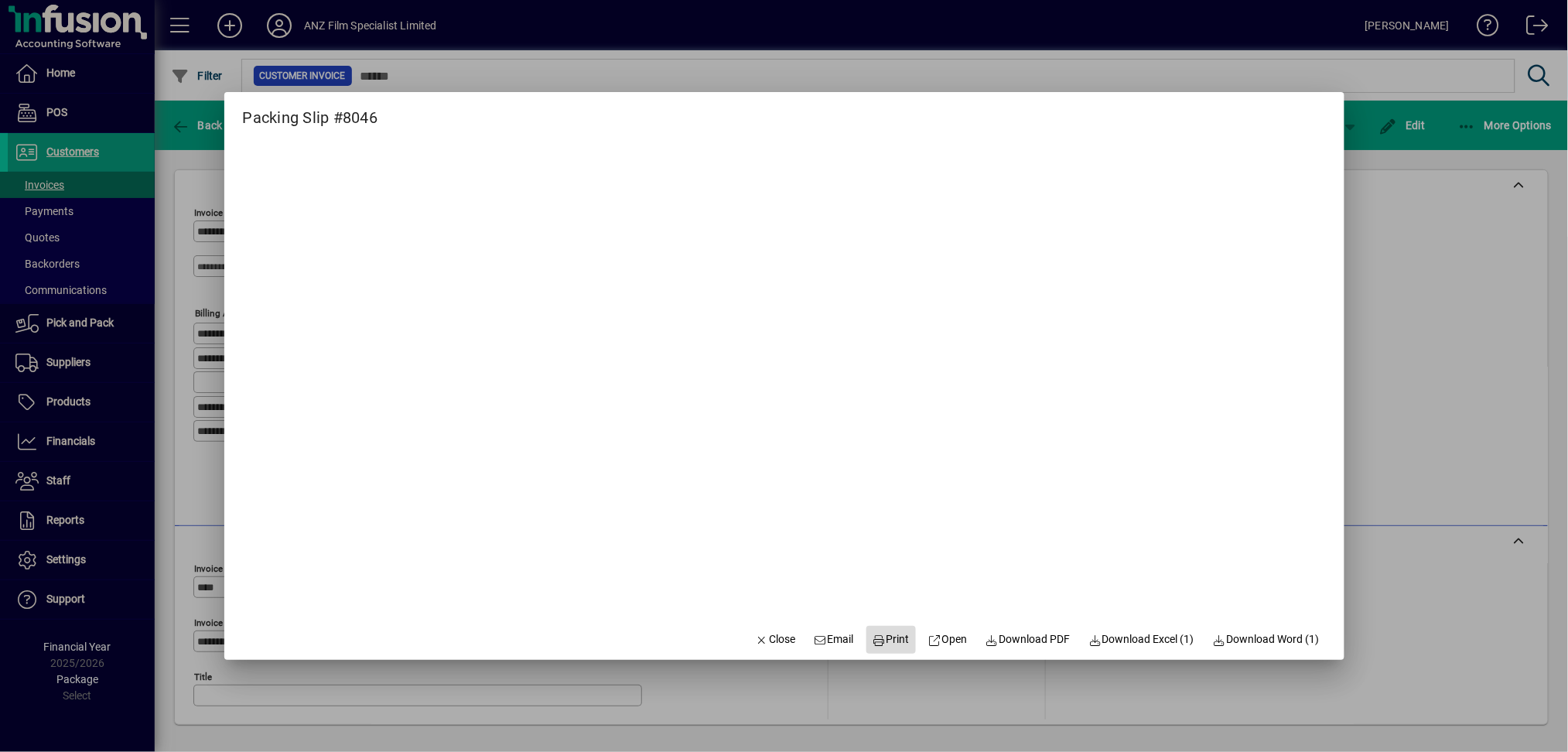
click at [879, 644] on span "Print" at bounding box center [890, 639] width 37 height 16
click at [872, 638] on icon at bounding box center [879, 641] width 14 height 11
click at [873, 637] on icon at bounding box center [879, 641] width 14 height 11
drag, startPoint x: 759, startPoint y: 644, endPoint x: 759, endPoint y: 604, distance: 40.0
click at [759, 638] on span "Close" at bounding box center [776, 639] width 40 height 16
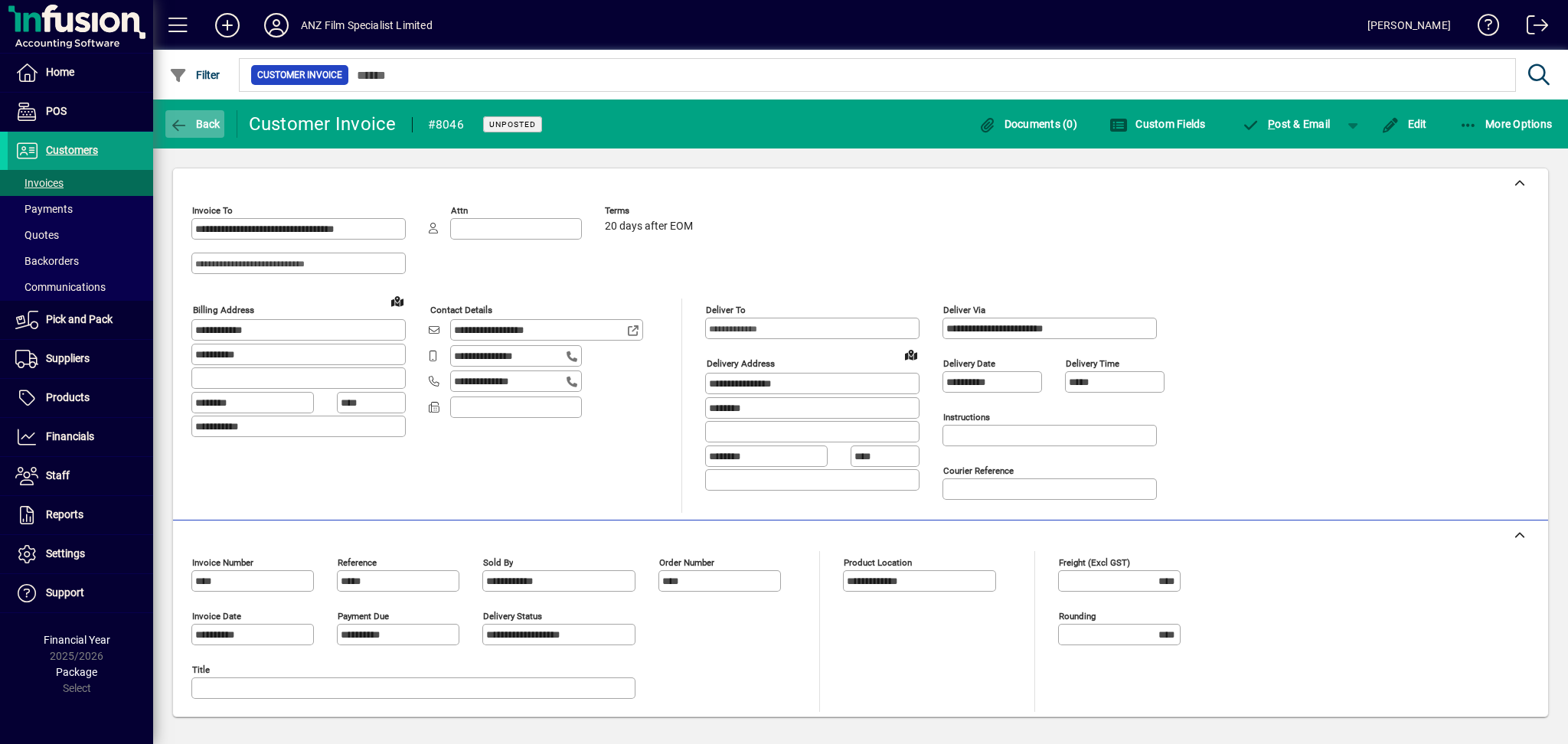
click at [185, 129] on icon "button" at bounding box center [179, 126] width 19 height 16
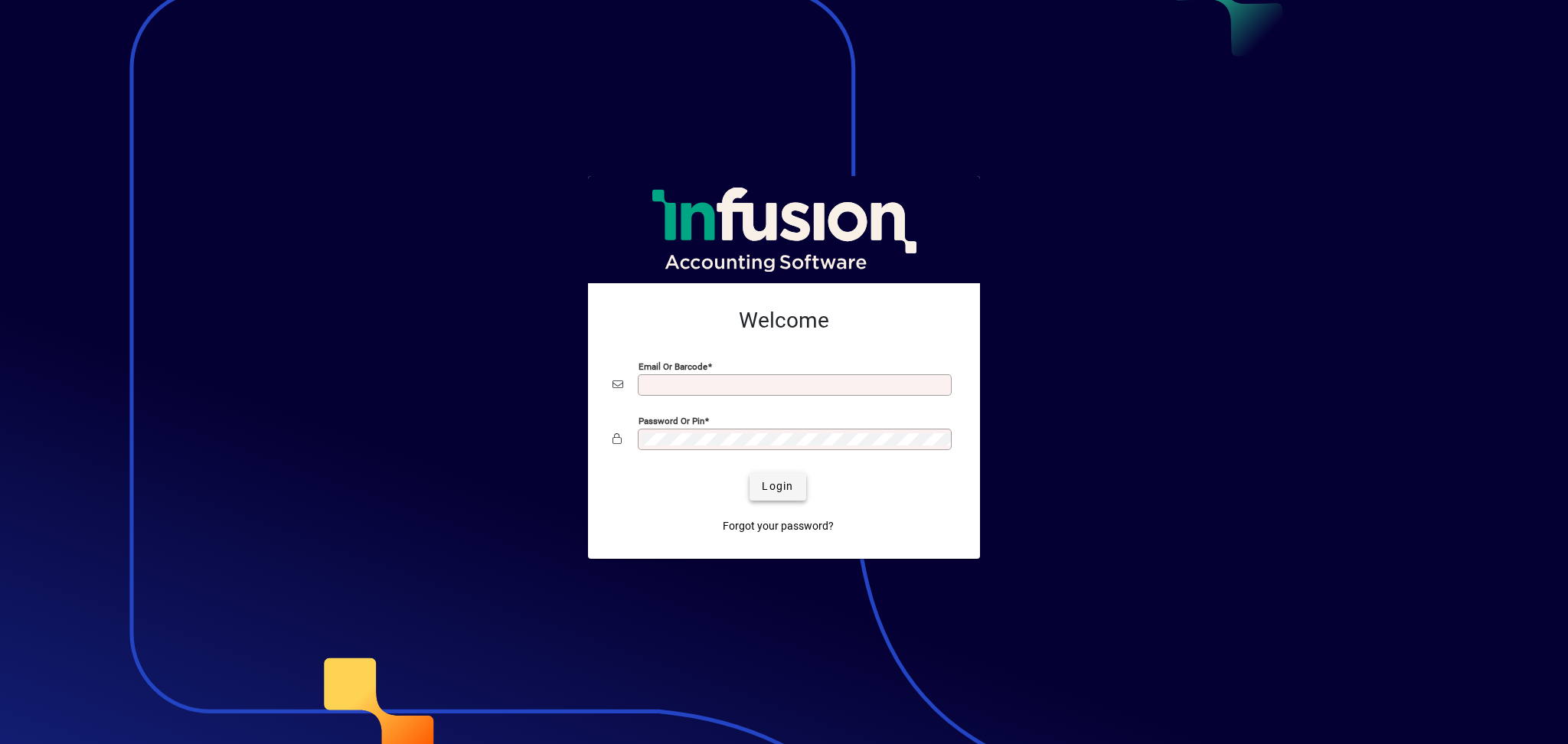
type input "**********"
click at [789, 482] on span "Login" at bounding box center [777, 486] width 31 height 16
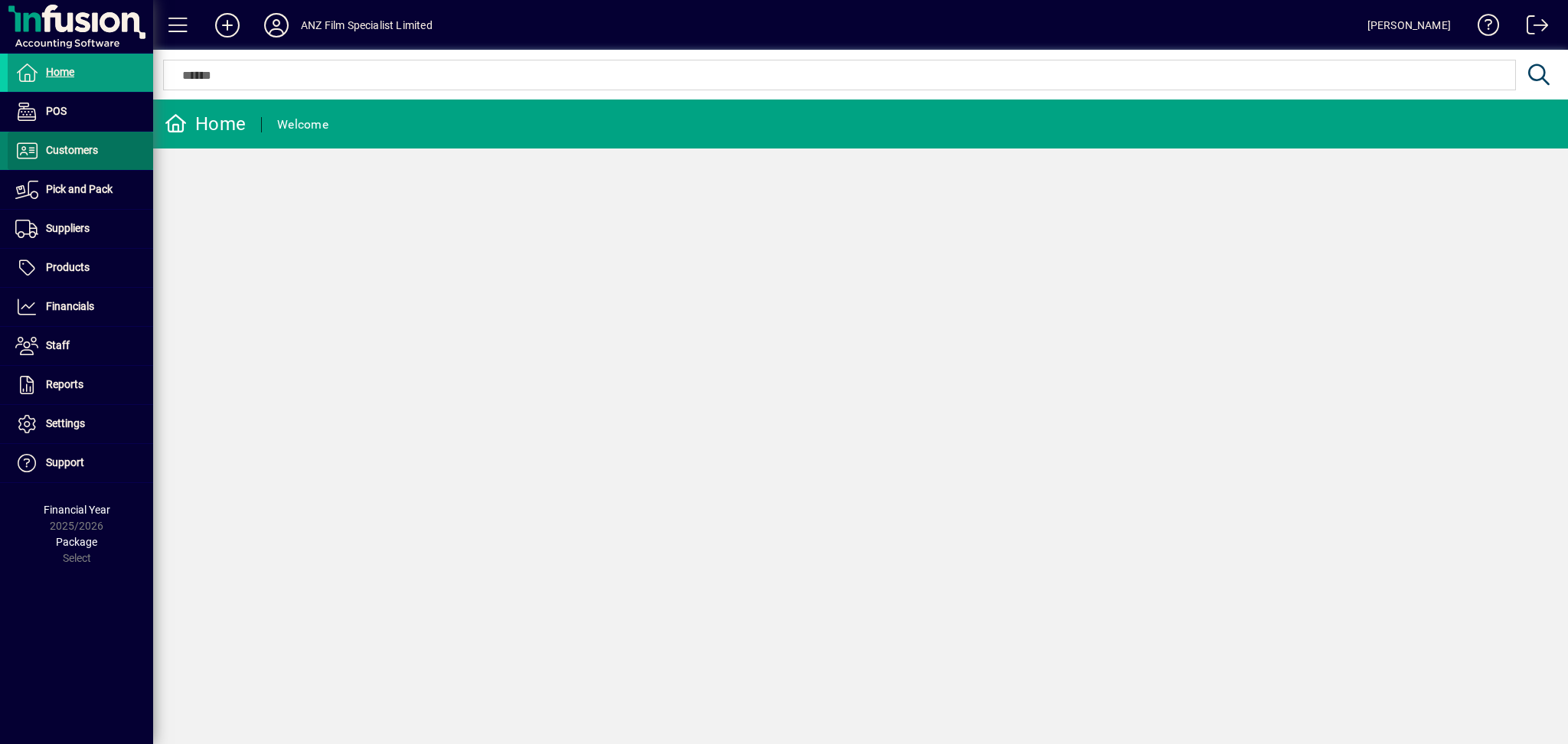
click at [68, 157] on span "Customers" at bounding box center [53, 151] width 90 height 19
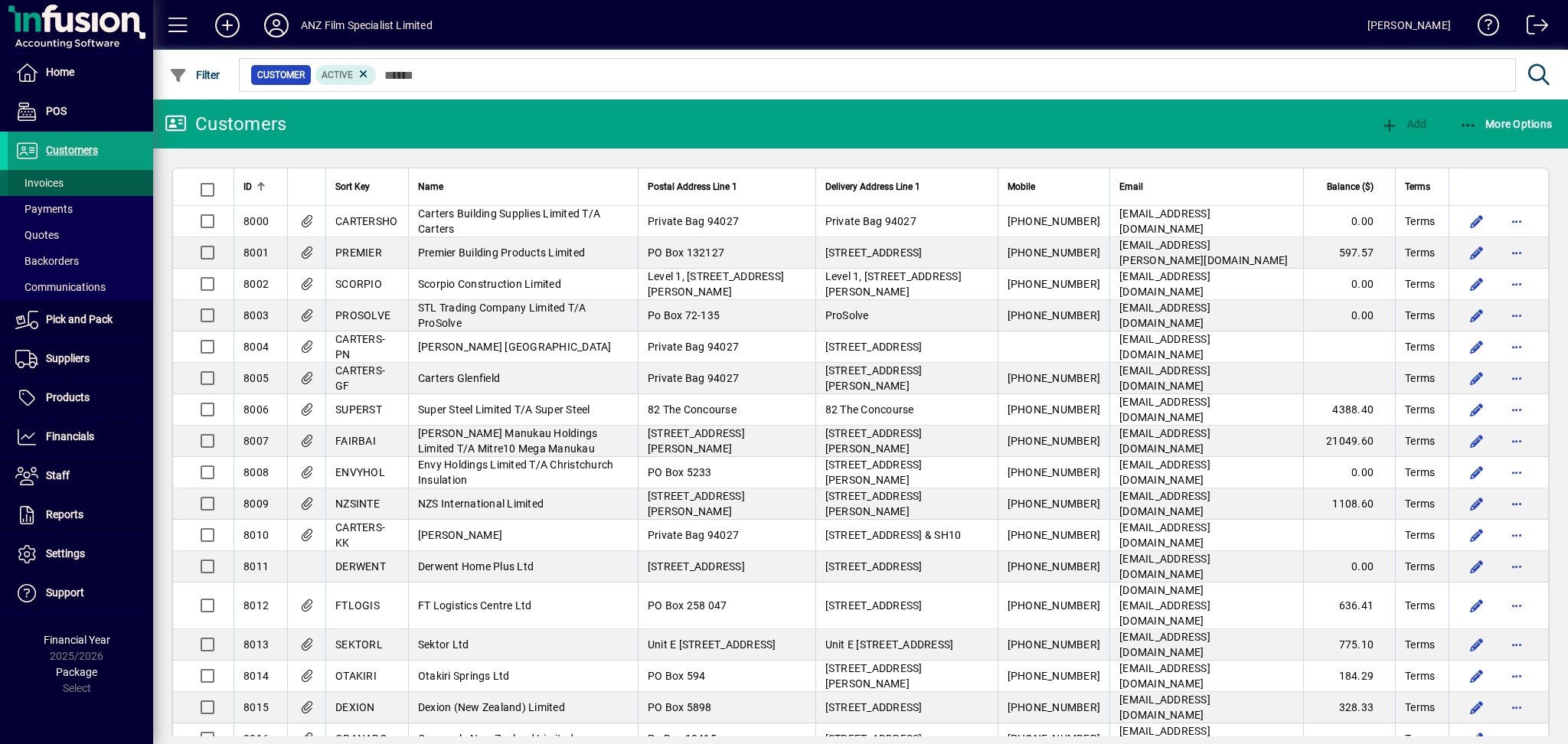
click at [55, 182] on span "Invoices" at bounding box center [40, 183] width 48 height 12
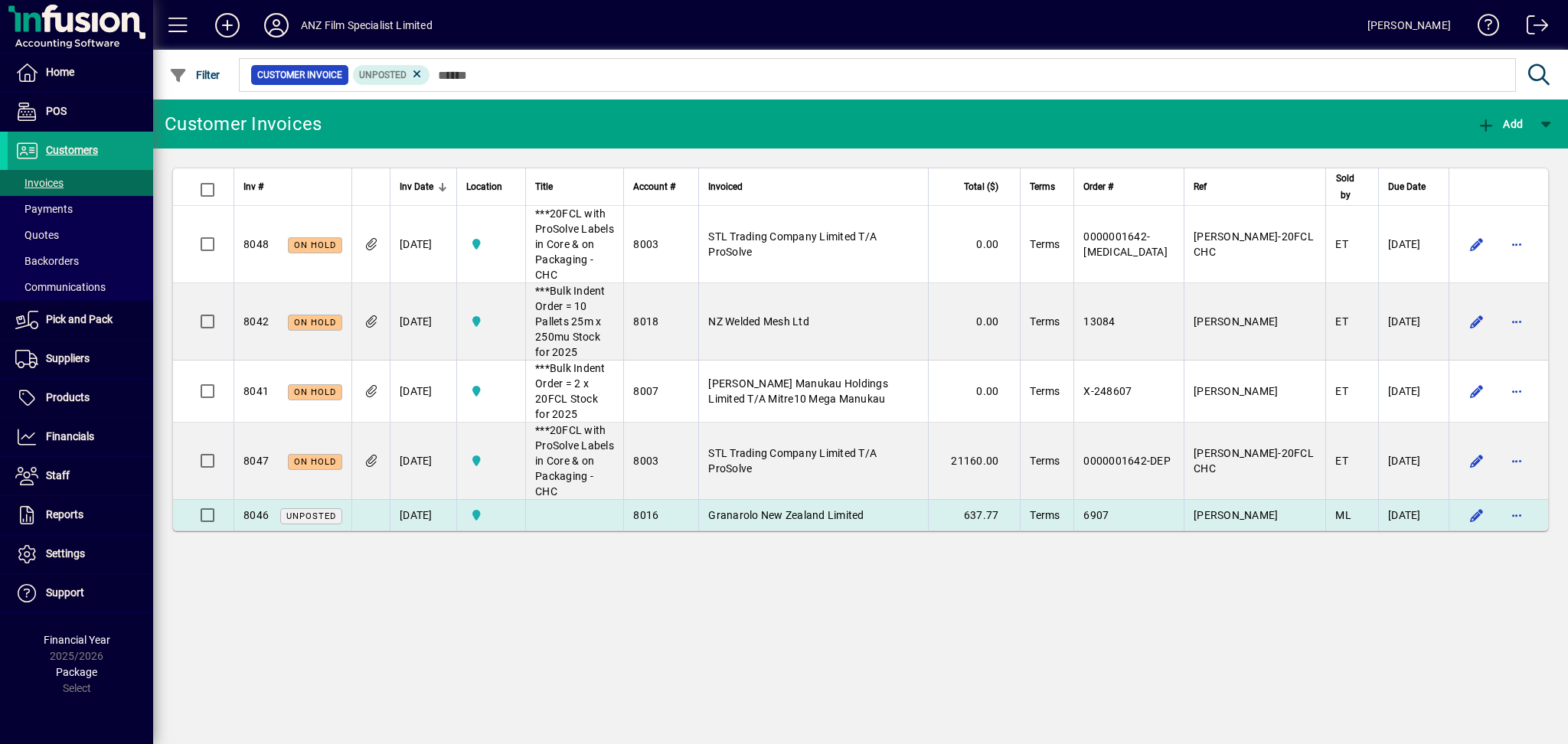
click at [819, 509] on span "Granarolo New Zealand Limited" at bounding box center [786, 515] width 155 height 12
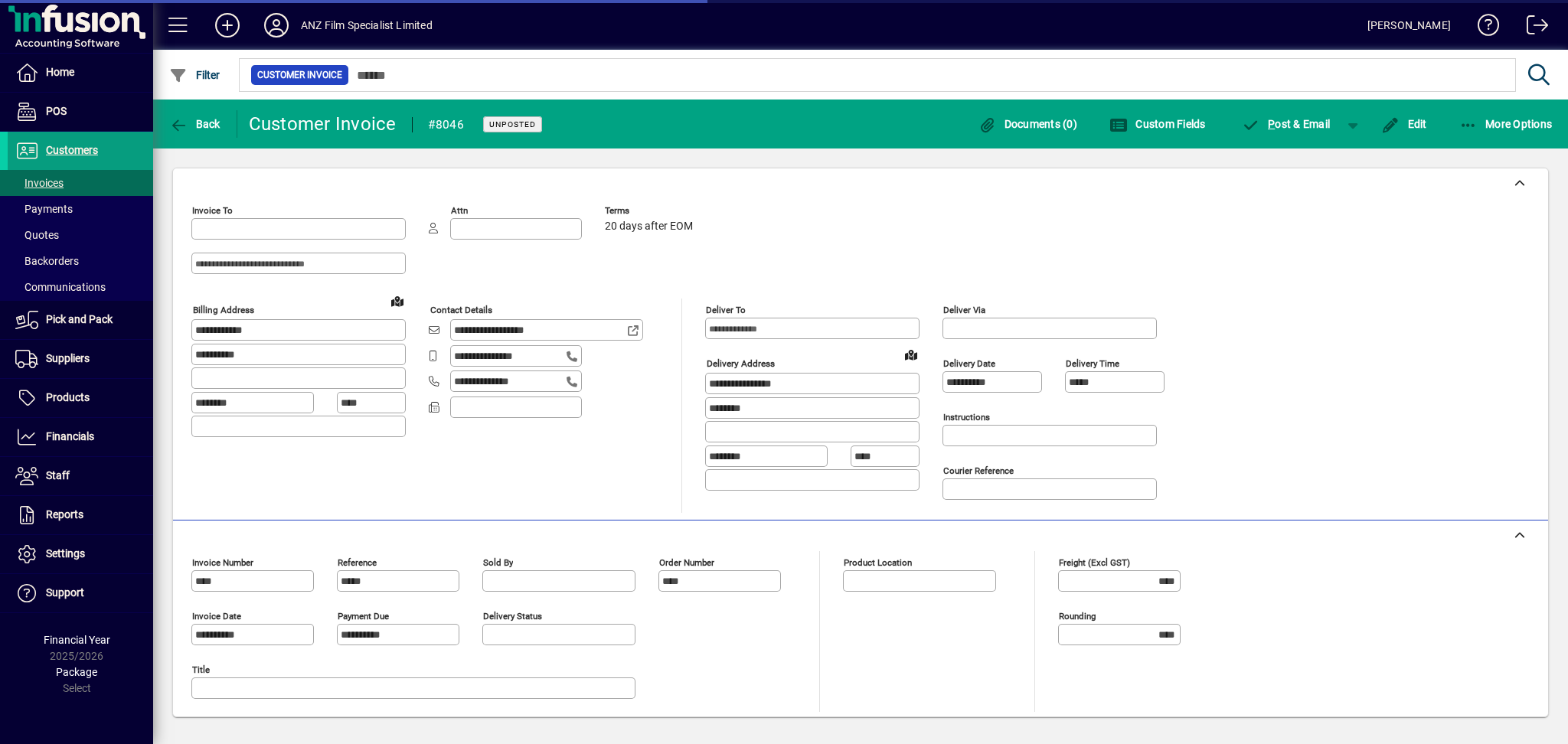
type input "**********"
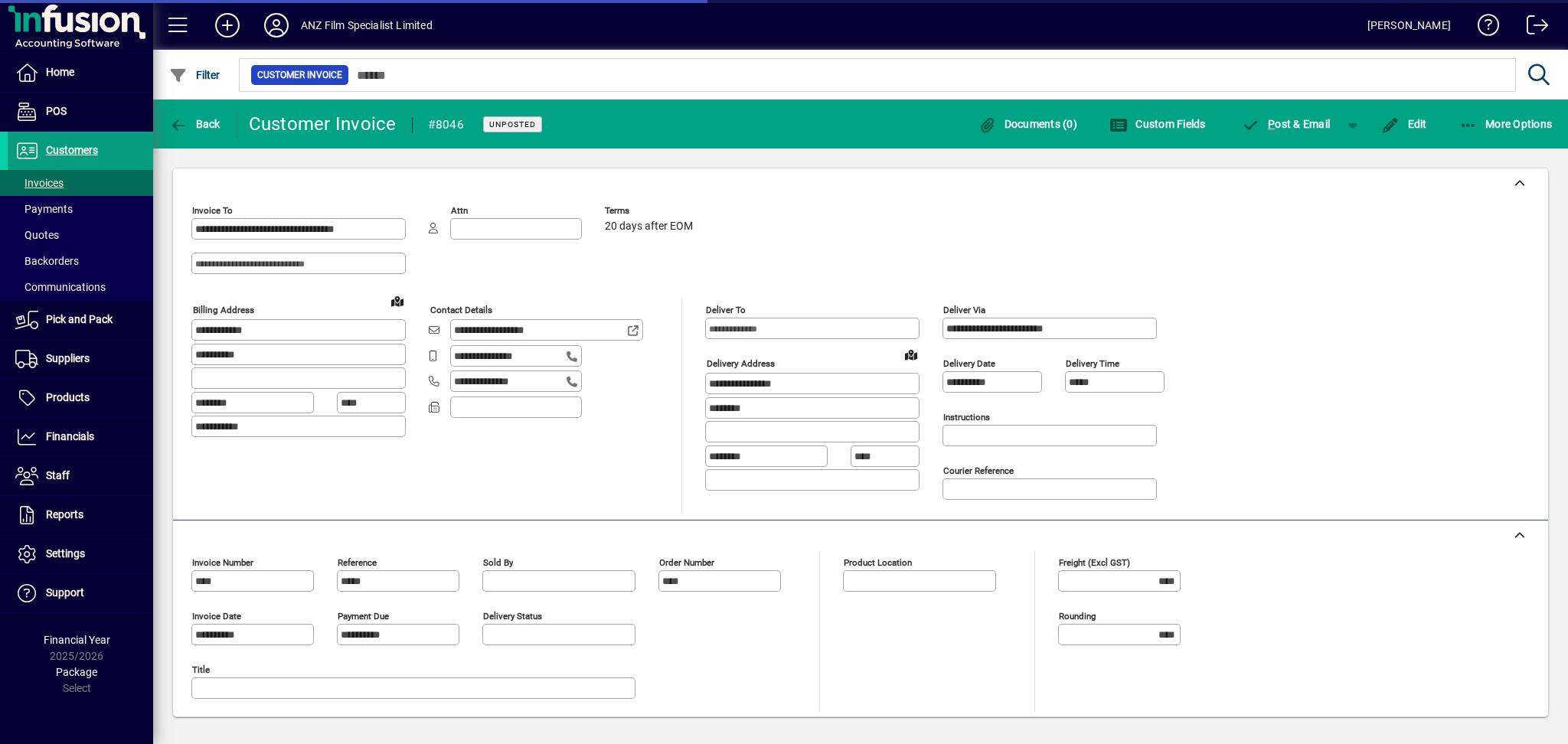
type input "**********"
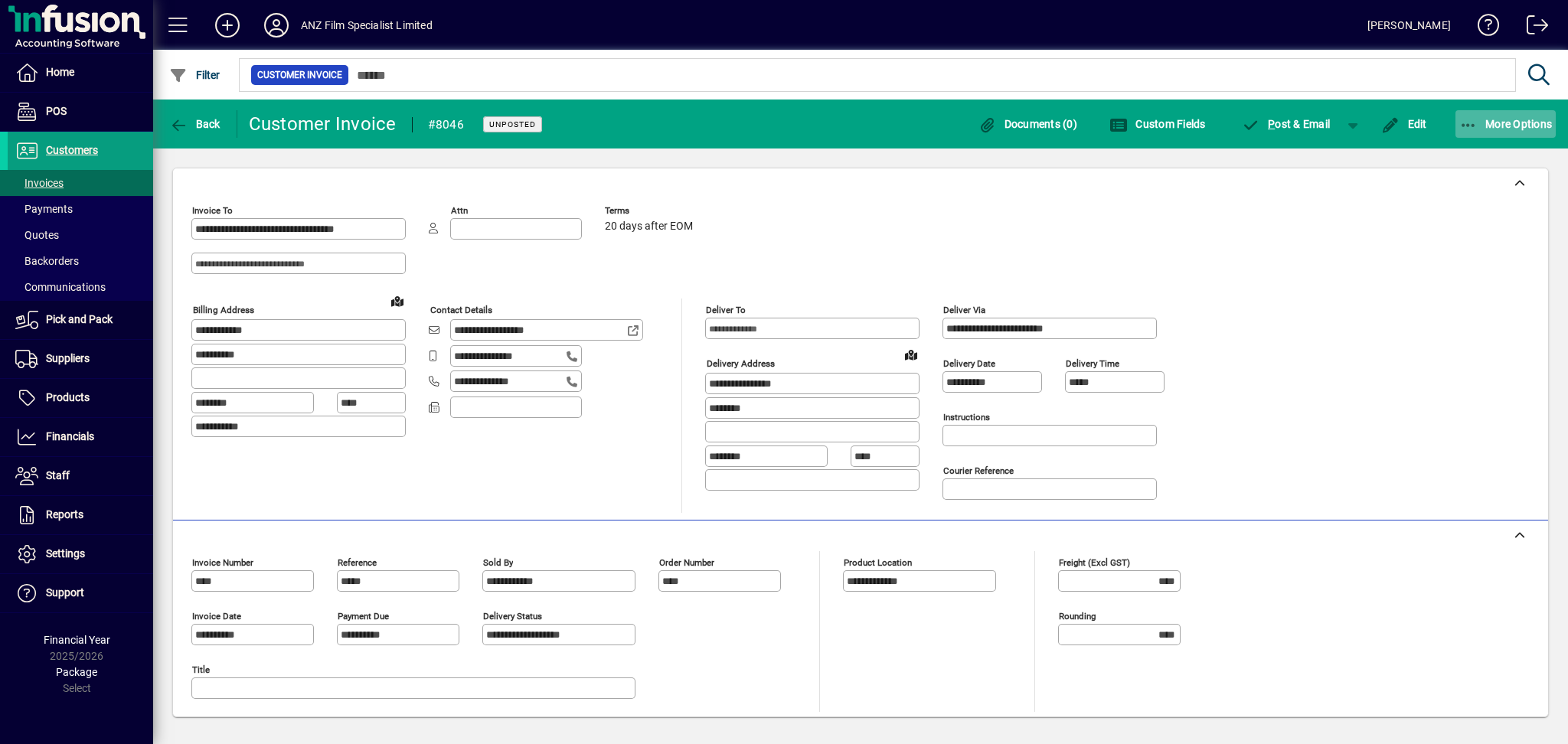
click at [1462, 128] on icon "button" at bounding box center [1469, 126] width 19 height 16
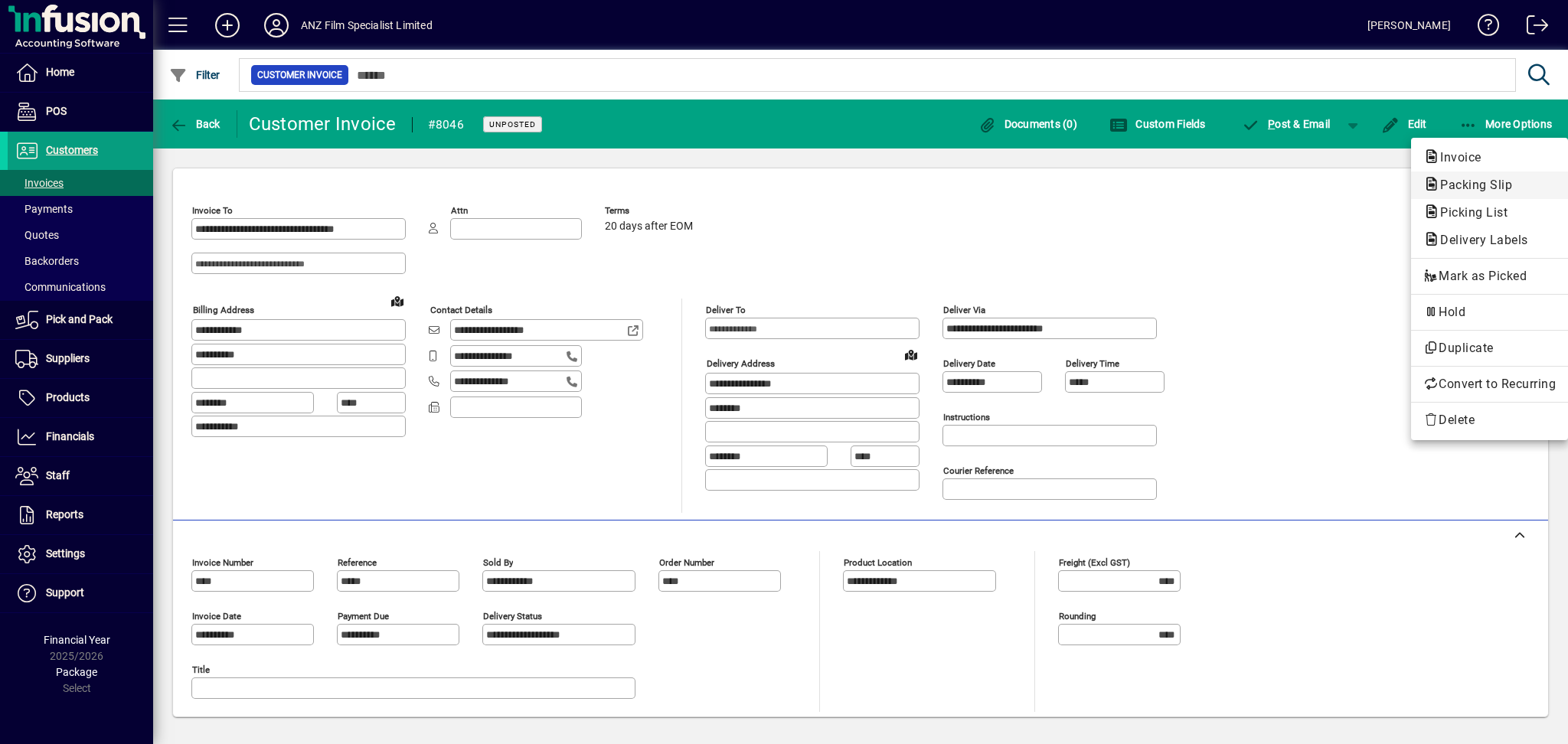
click at [1449, 184] on span "Packing Slip" at bounding box center [1471, 185] width 96 height 15
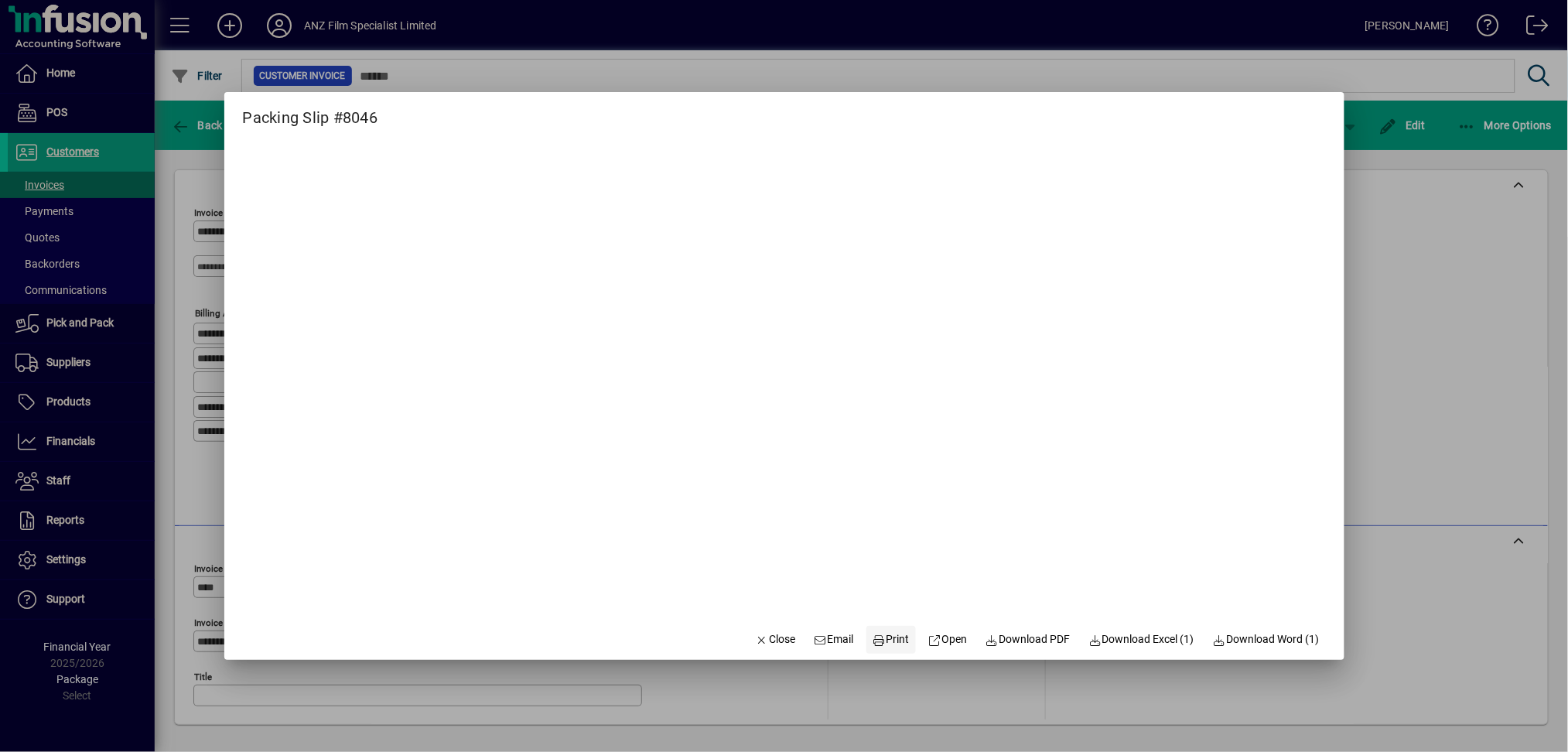
click at [876, 634] on span "Print" at bounding box center [890, 639] width 37 height 16
